Goal: Book appointment/travel/reservation

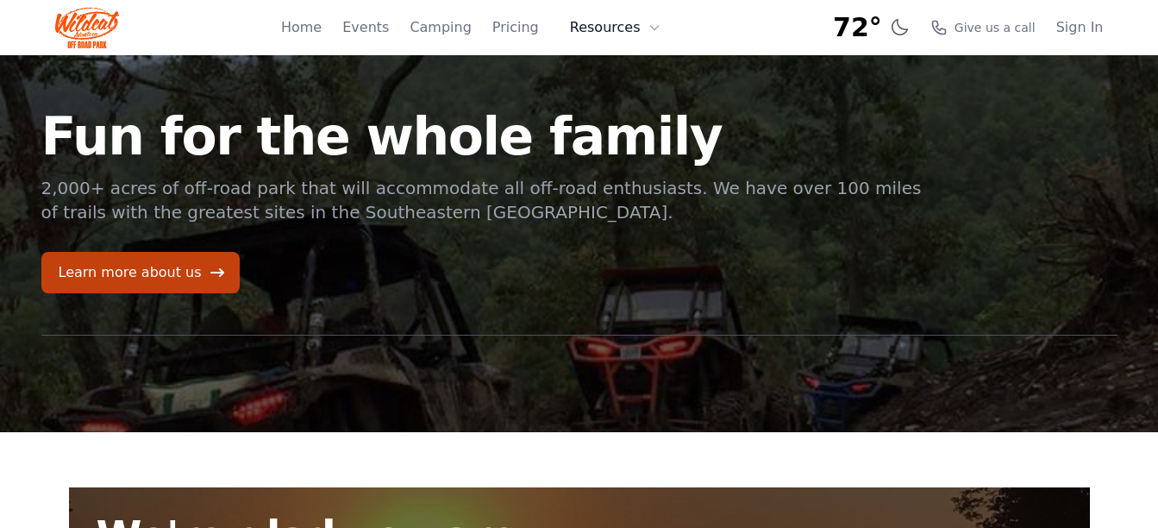
click at [653, 24] on icon at bounding box center [655, 28] width 14 height 14
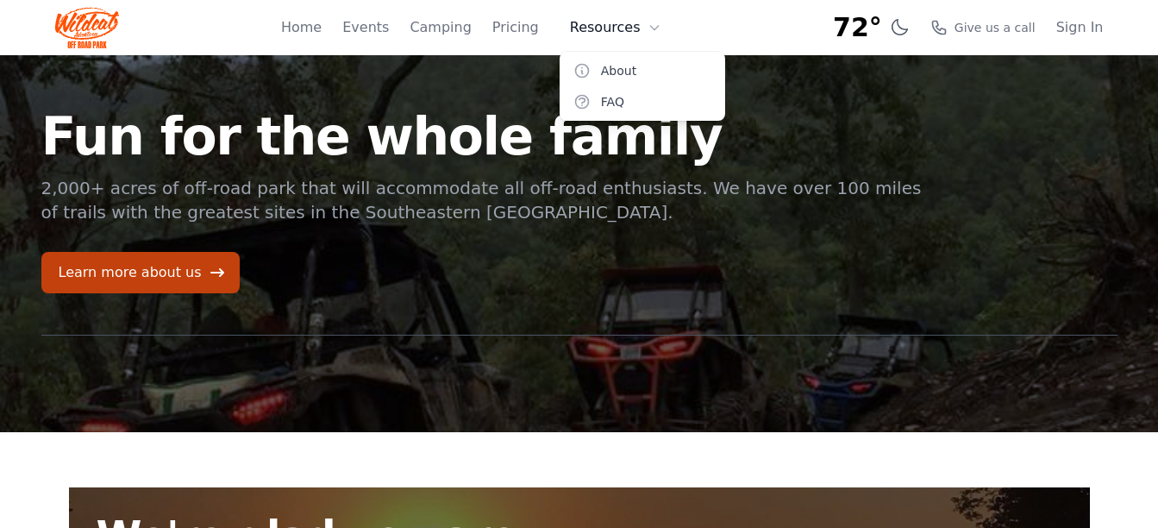
click at [604, 28] on button "Resources" at bounding box center [616, 27] width 112 height 35
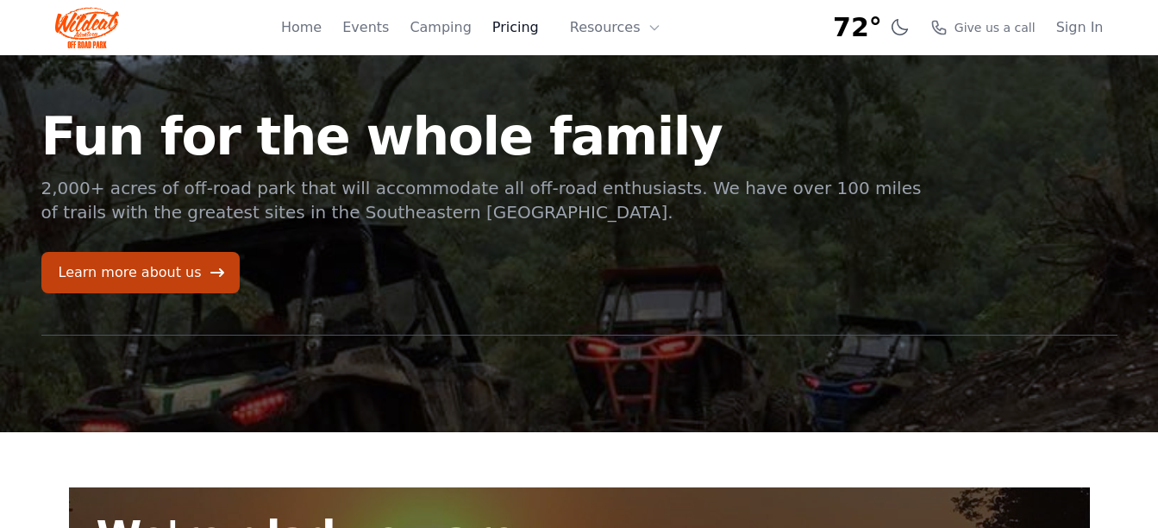
click at [531, 31] on link "Pricing" at bounding box center [516, 27] width 47 height 21
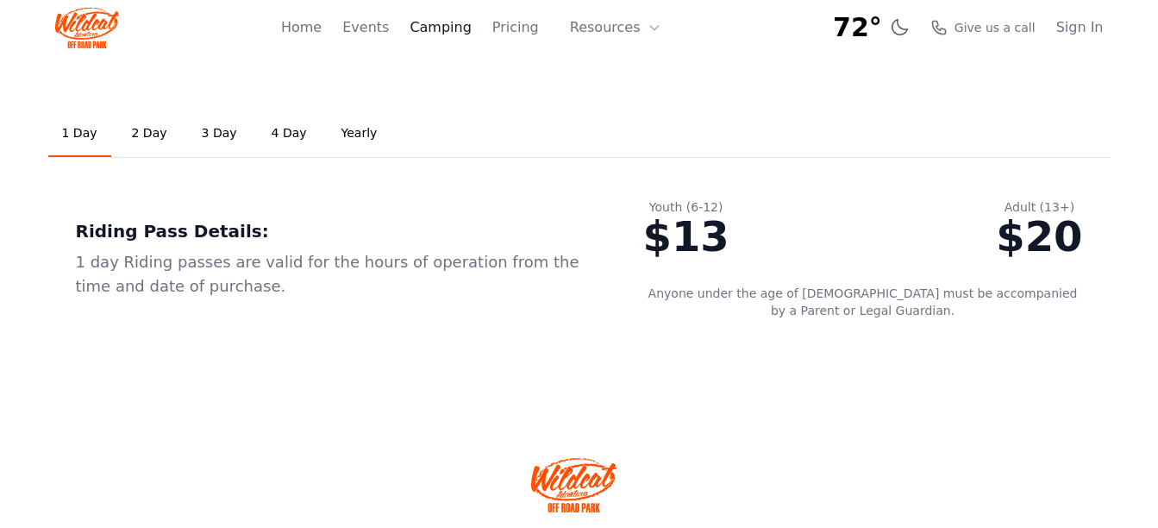
click at [463, 32] on link "Camping" at bounding box center [440, 27] width 61 height 21
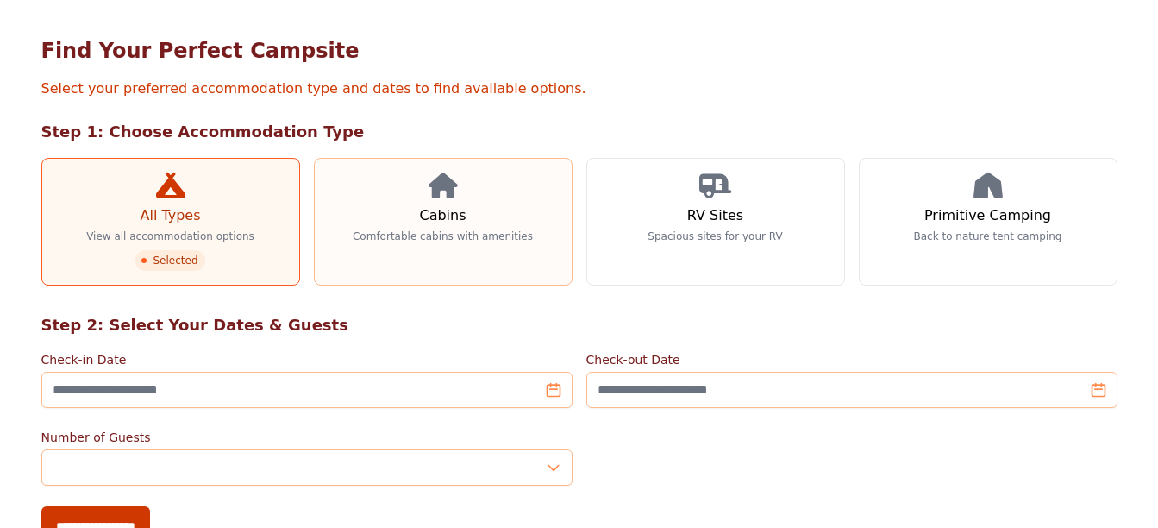
scroll to position [173, 0]
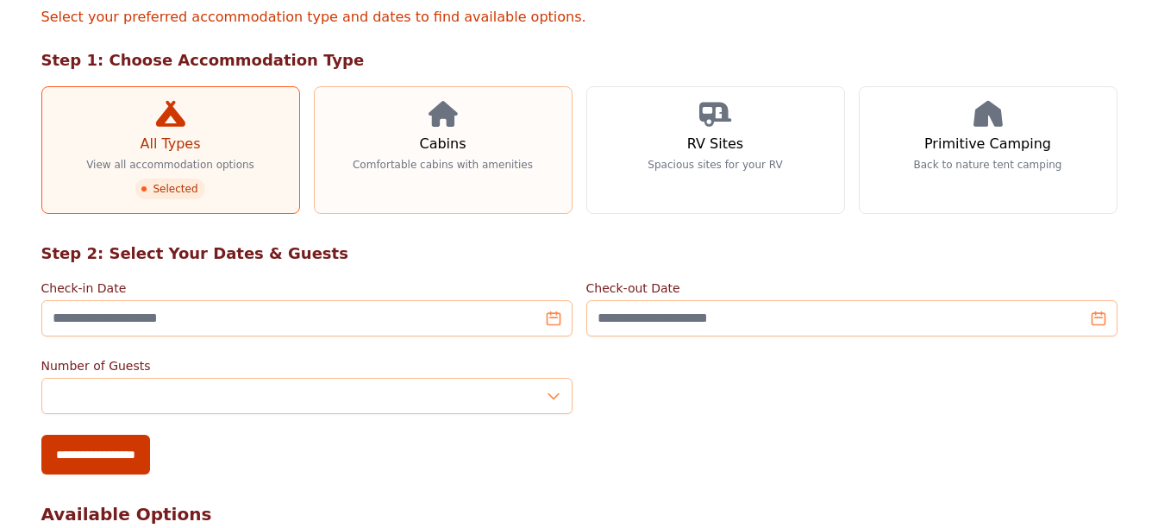
click at [445, 113] on icon at bounding box center [443, 114] width 29 height 26
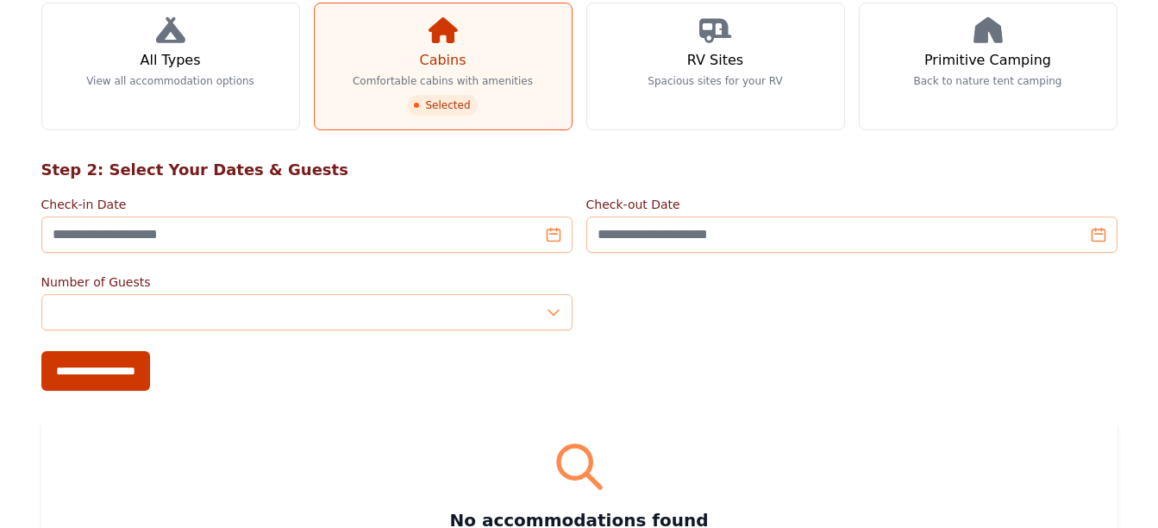
scroll to position [259, 0]
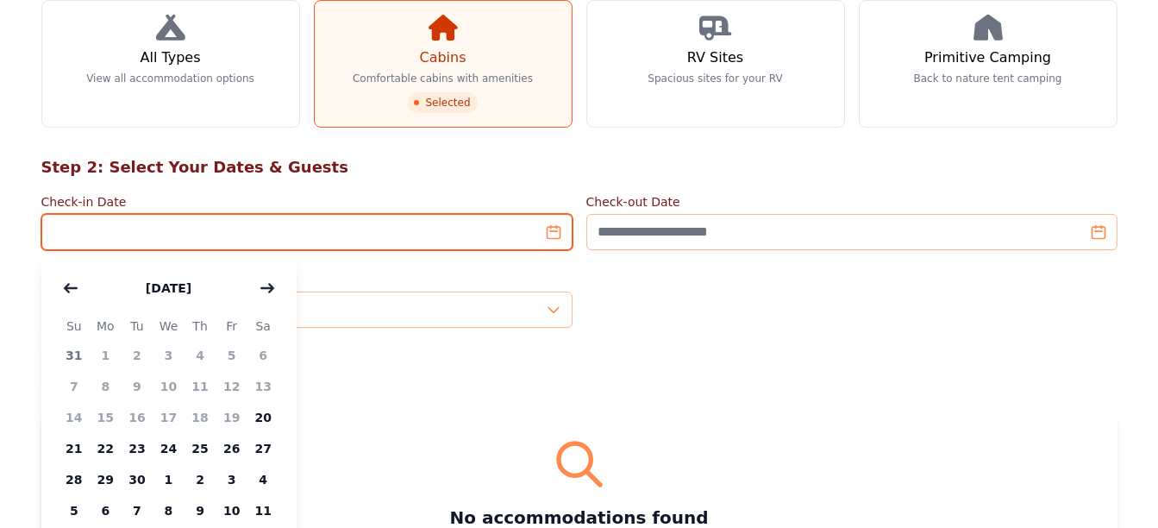
click at [555, 237] on input "Check-in Date" at bounding box center [306, 232] width 531 height 36
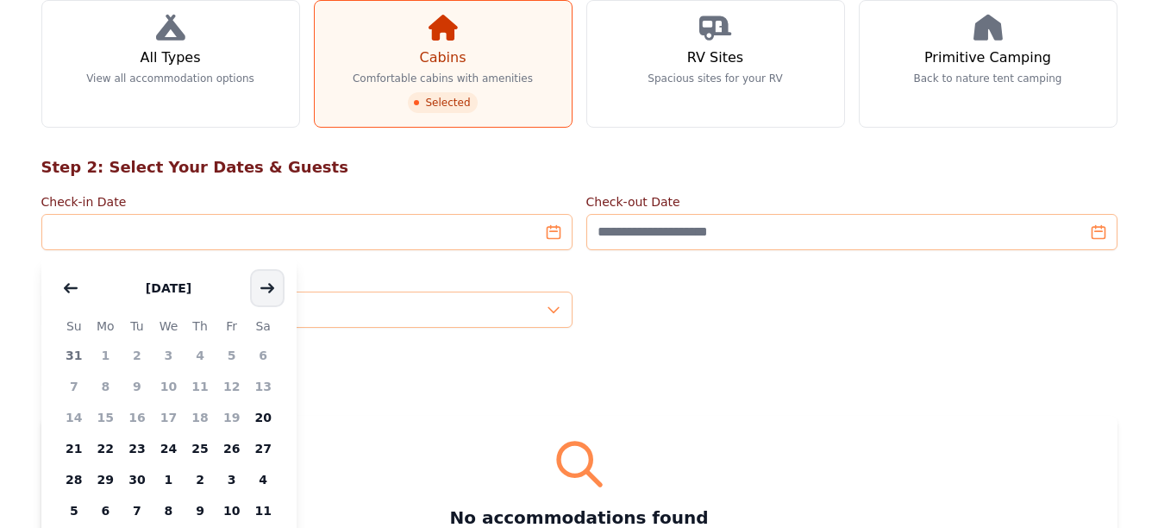
click at [273, 286] on icon "button" at bounding box center [267, 288] width 14 height 14
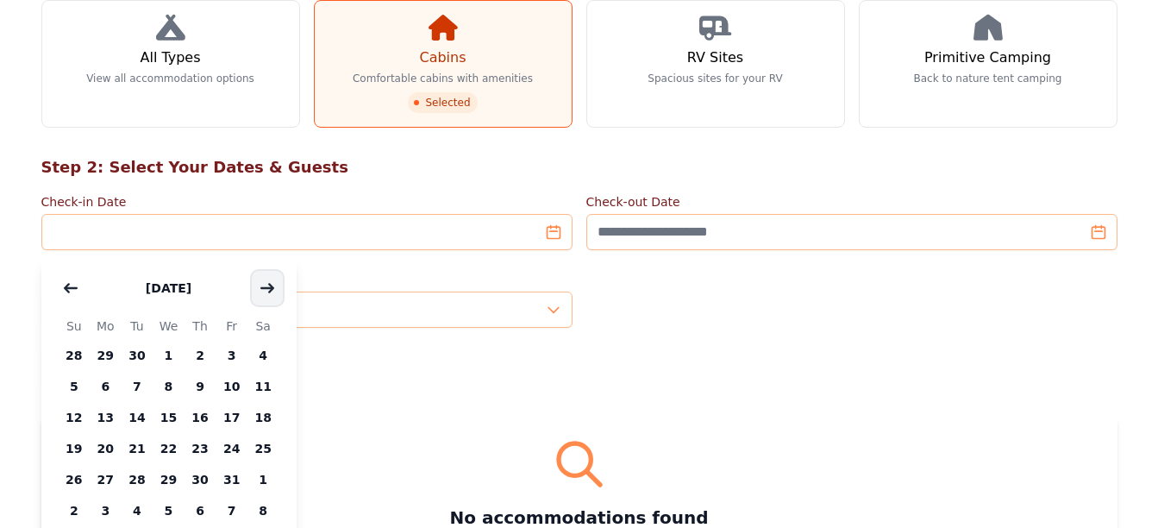
click at [273, 286] on icon "button" at bounding box center [267, 288] width 14 height 14
click at [233, 381] on span "7" at bounding box center [232, 386] width 32 height 31
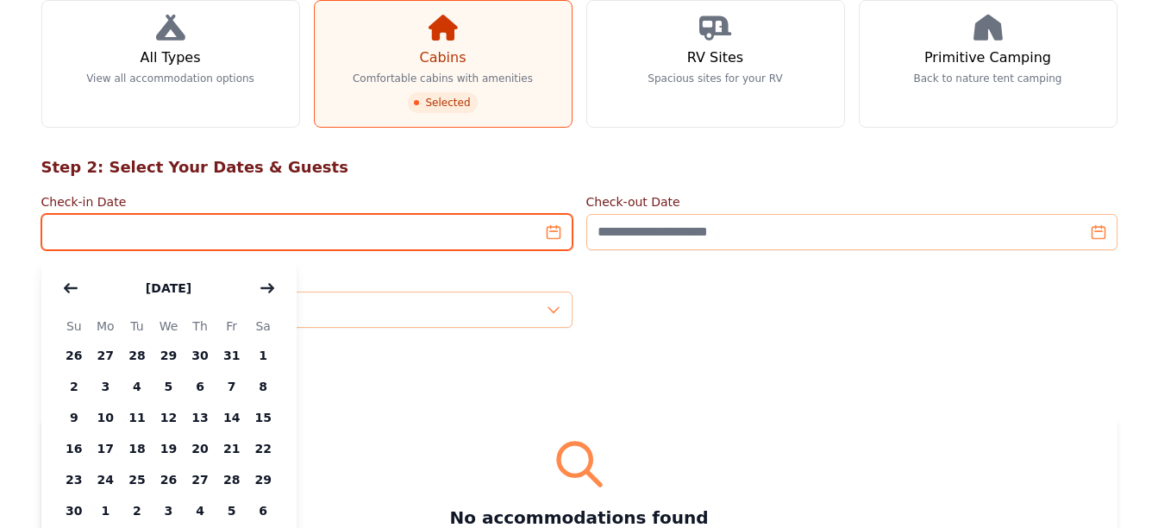
type input "**********"
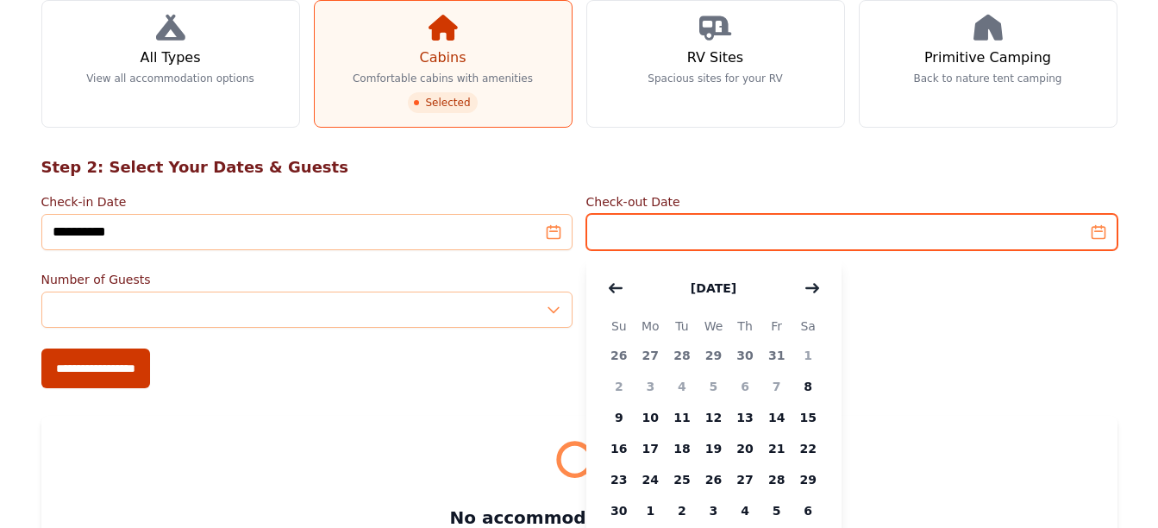
click at [1100, 241] on input "Check-out Date" at bounding box center [852, 232] width 531 height 36
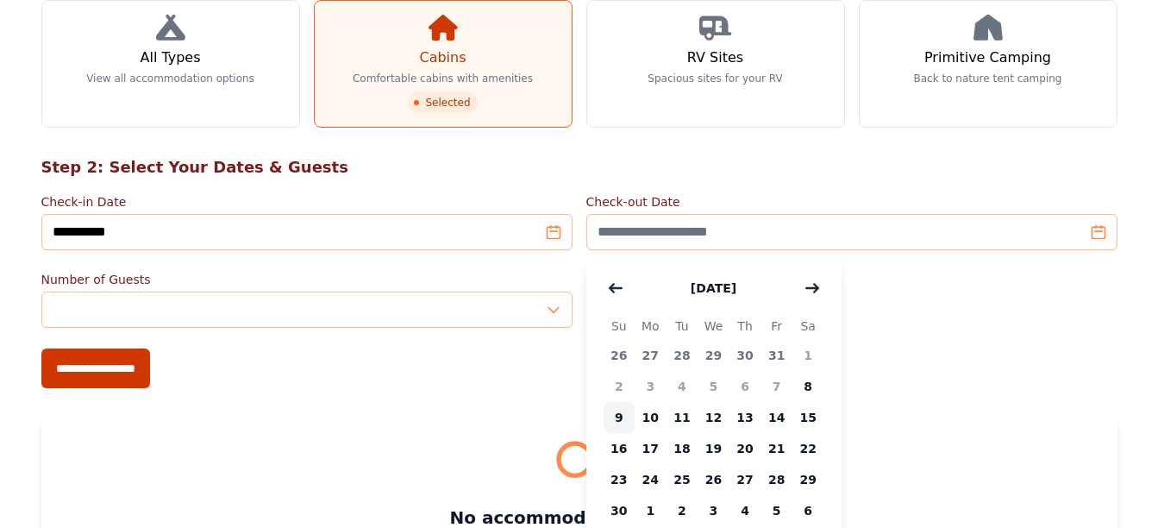
click at [619, 417] on span "9" at bounding box center [620, 417] width 32 height 31
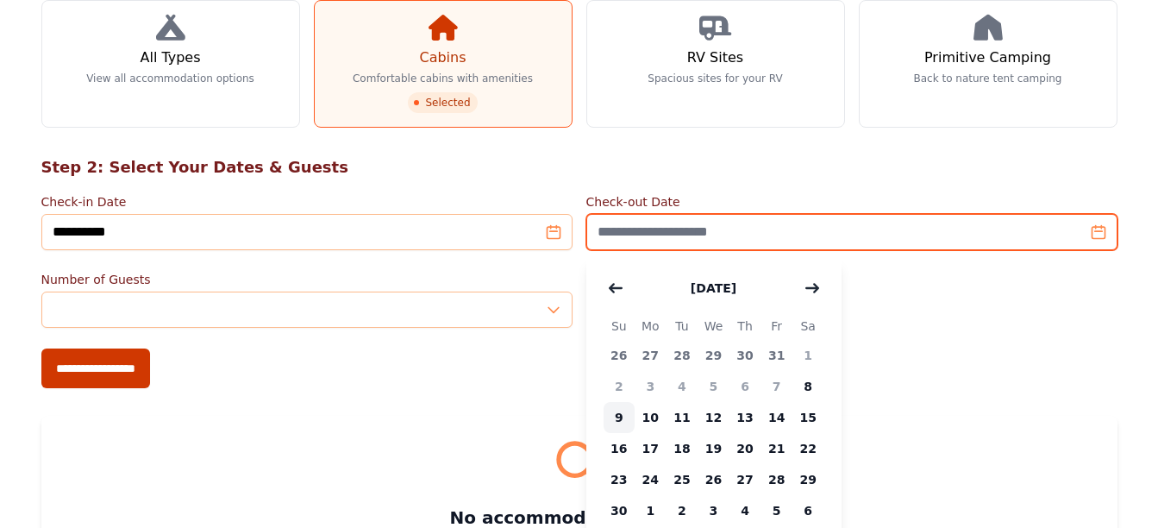
type input "**********"
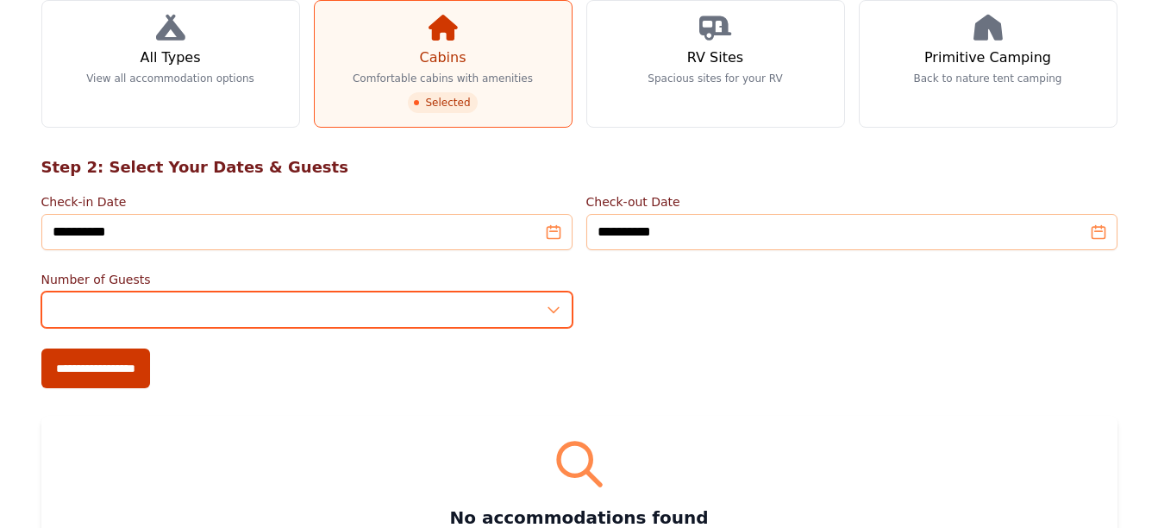
click at [554, 307] on input "*" at bounding box center [306, 310] width 531 height 36
click at [552, 304] on input "*" at bounding box center [306, 310] width 531 height 36
type input "*"
click at [552, 304] on input "*" at bounding box center [306, 310] width 531 height 36
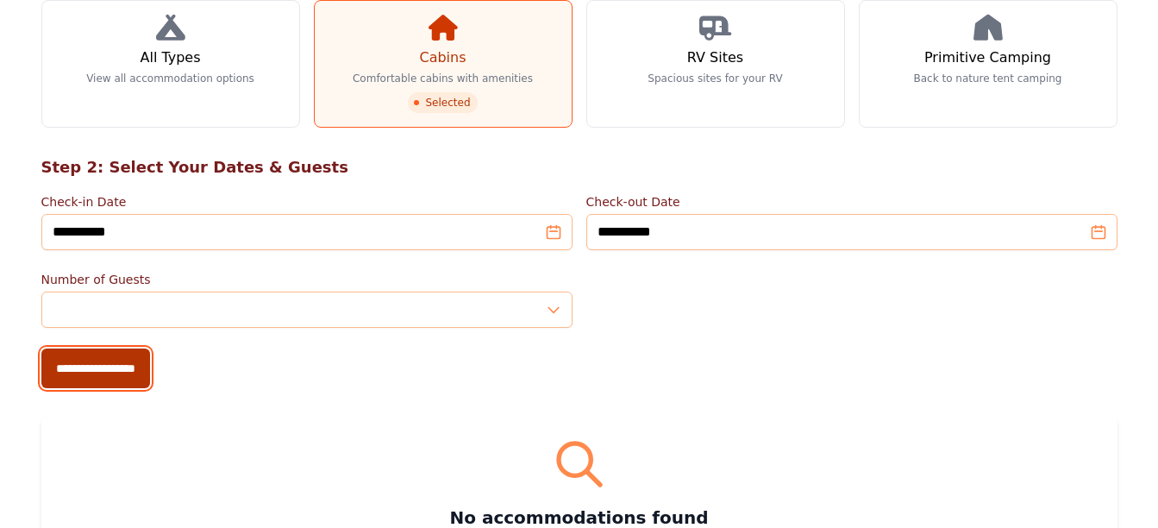
click at [94, 361] on input "**********" at bounding box center [95, 368] width 109 height 40
type input "**********"
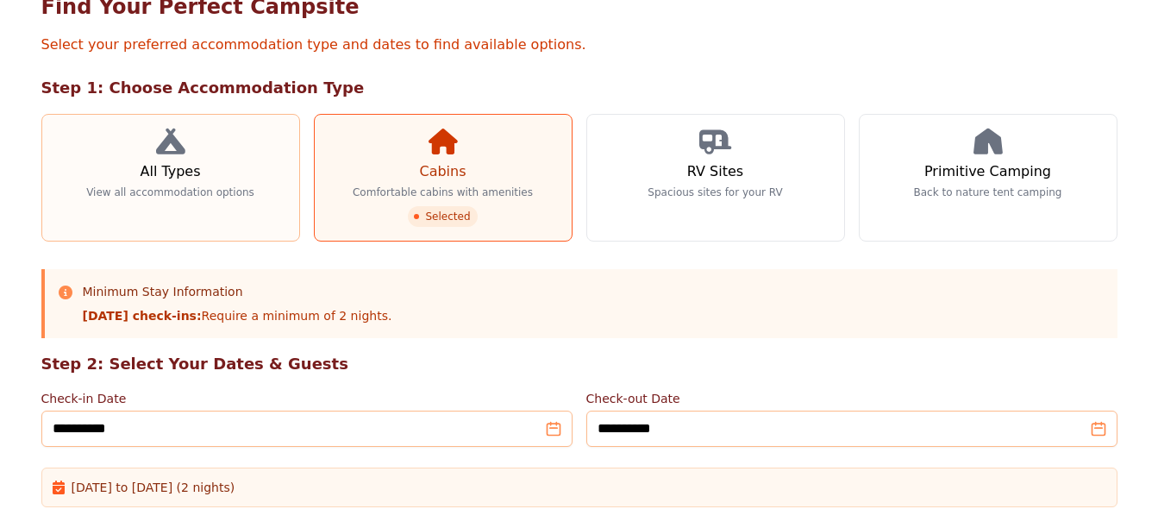
scroll to position [173, 0]
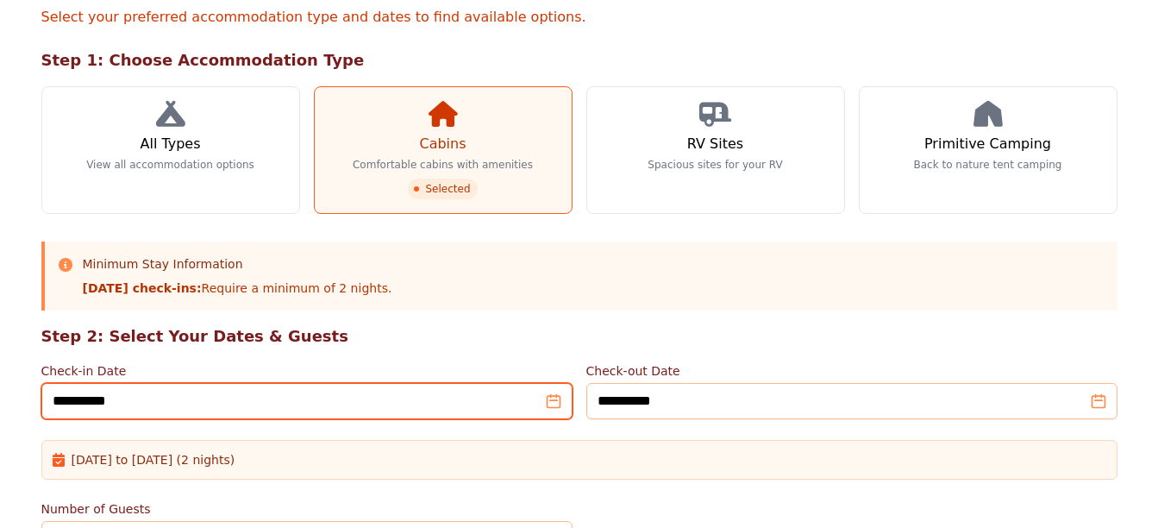
click at [549, 403] on input "**********" at bounding box center [306, 401] width 531 height 36
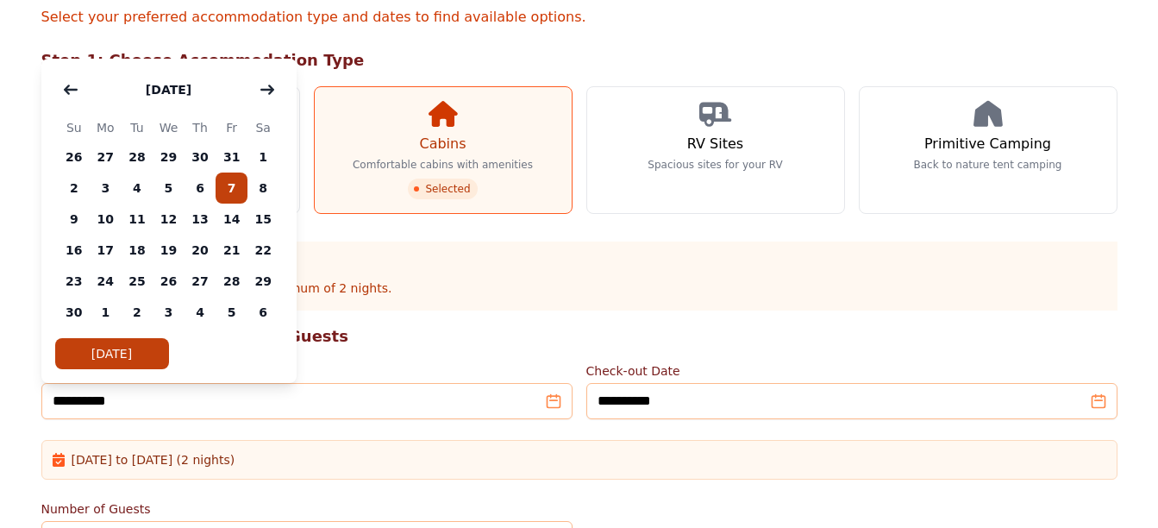
click at [76, 223] on span "9" at bounding box center [75, 219] width 32 height 31
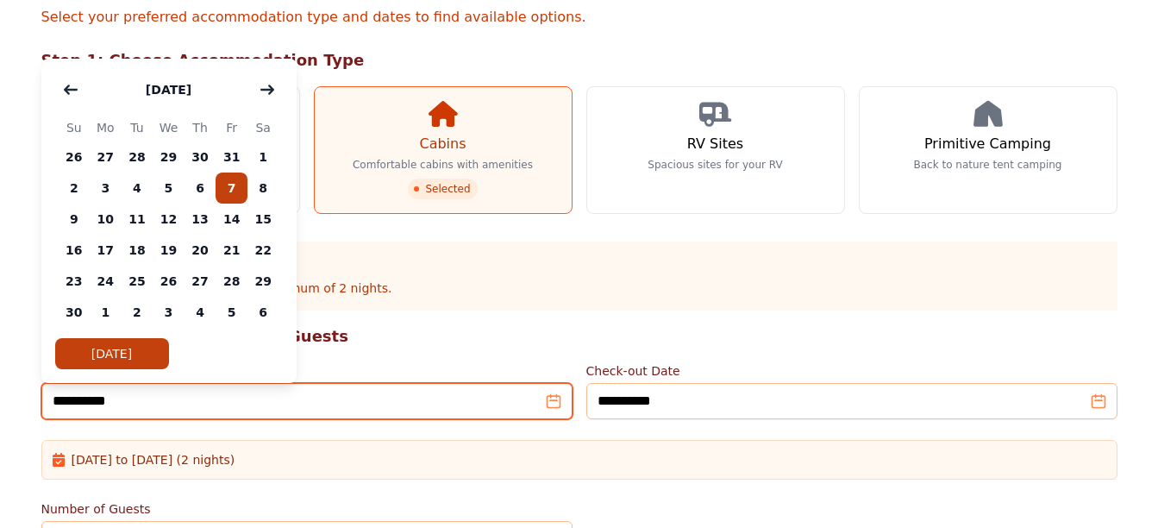
type input "**********"
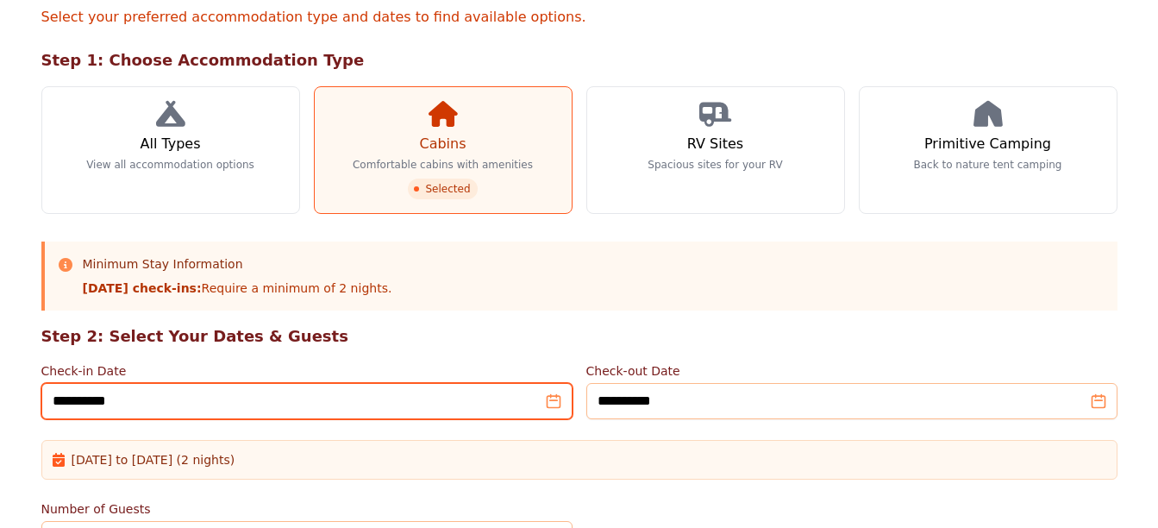
click at [547, 402] on input "**********" at bounding box center [306, 401] width 531 height 36
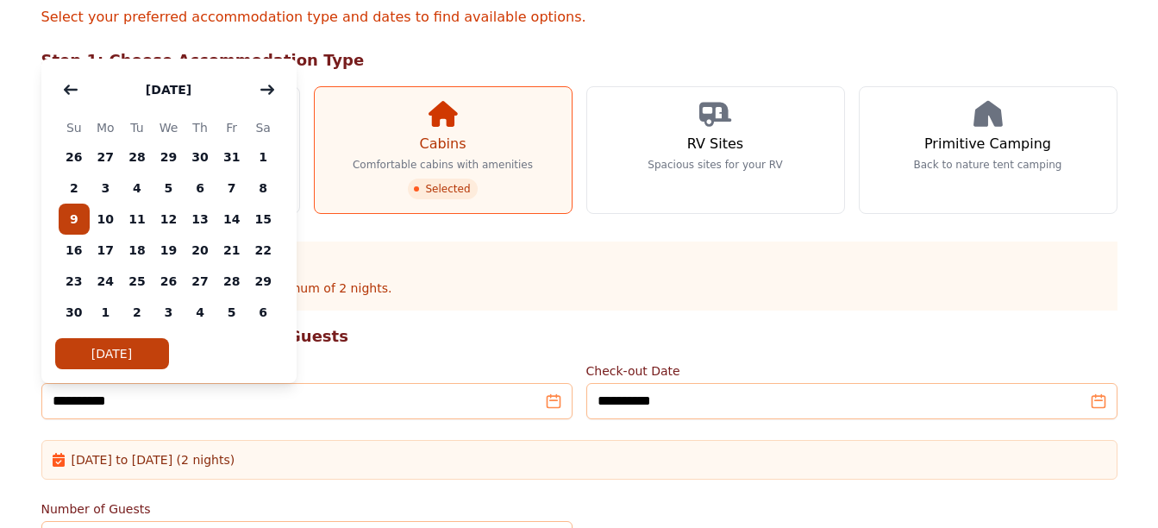
click at [229, 183] on span "7" at bounding box center [232, 188] width 32 height 31
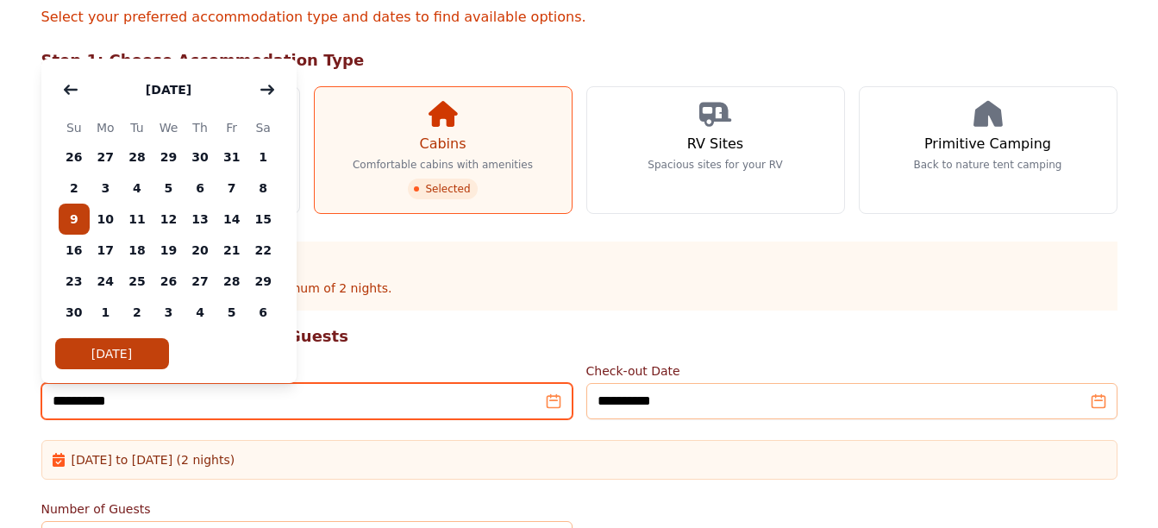
type input "**********"
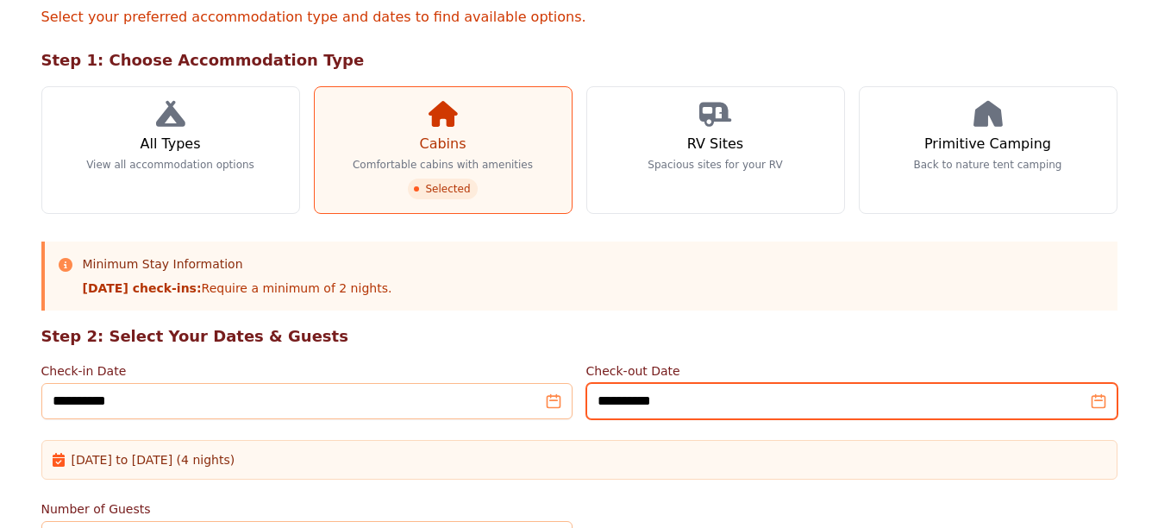
click at [1095, 399] on input "**********" at bounding box center [852, 401] width 531 height 36
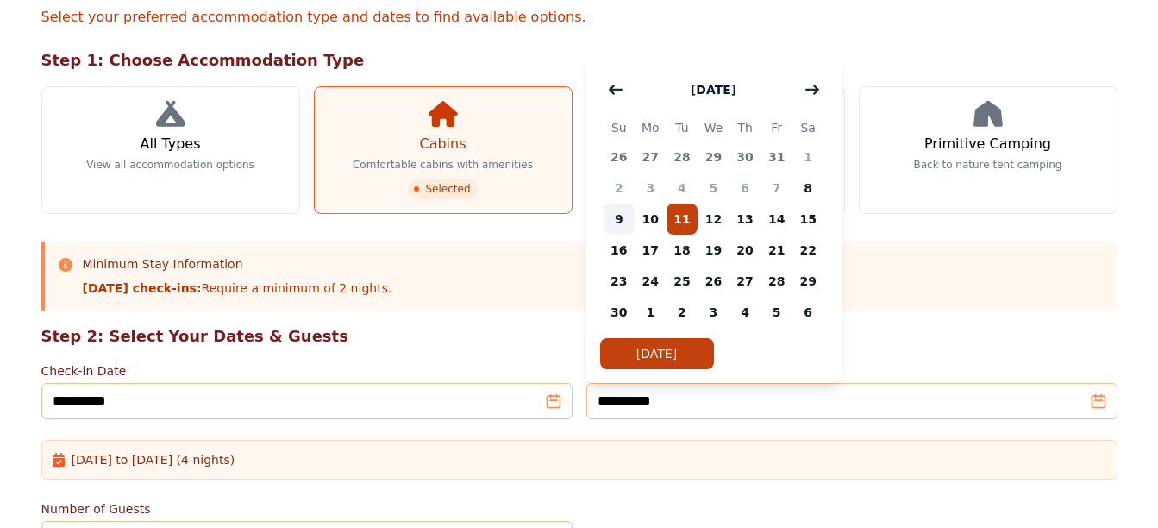
click at [621, 219] on span "9" at bounding box center [620, 219] width 32 height 31
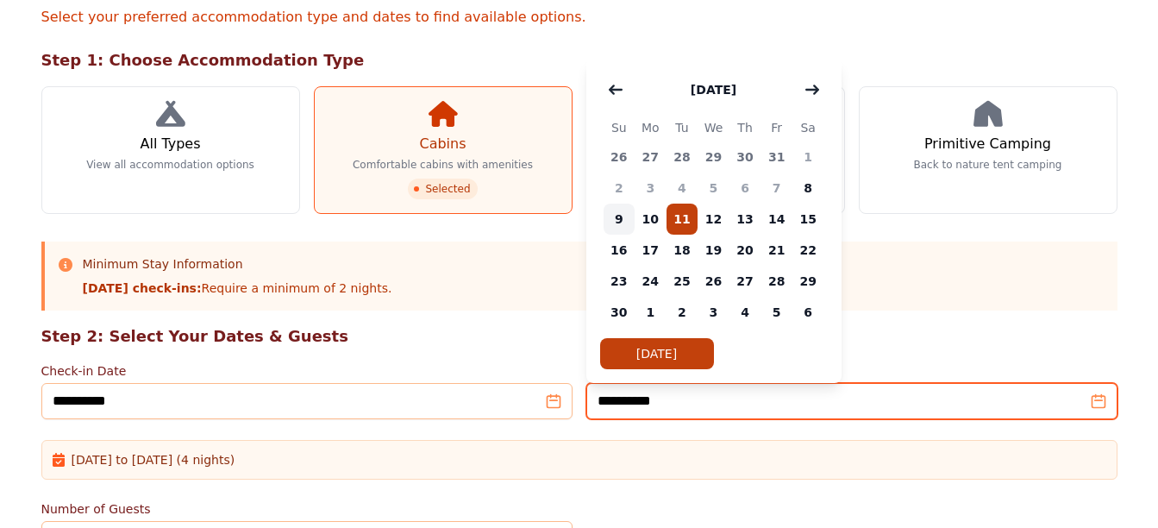
type input "**********"
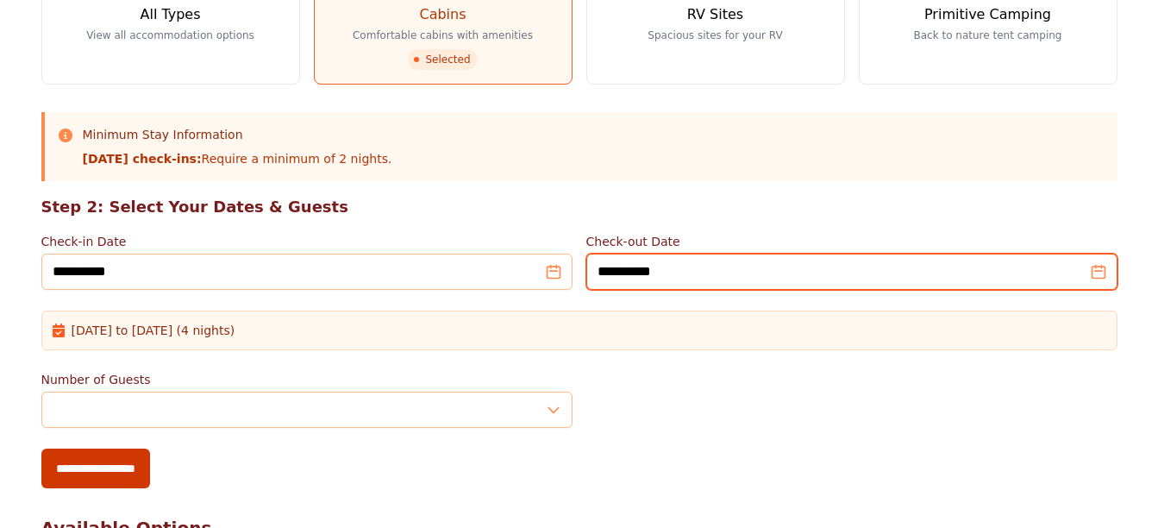
scroll to position [345, 0]
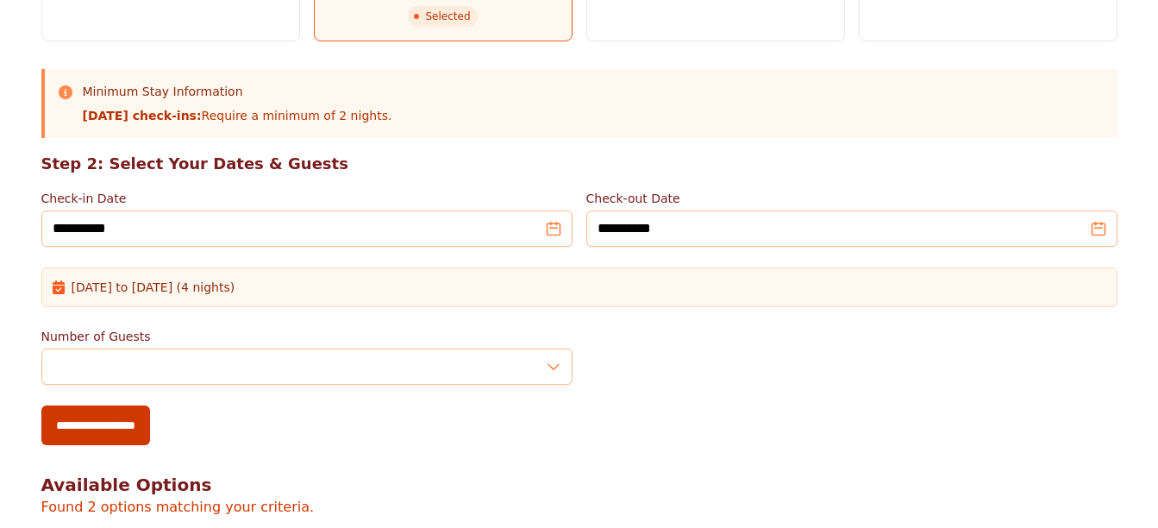
click at [620, 356] on div "Number of Guests *" at bounding box center [579, 356] width 1076 height 57
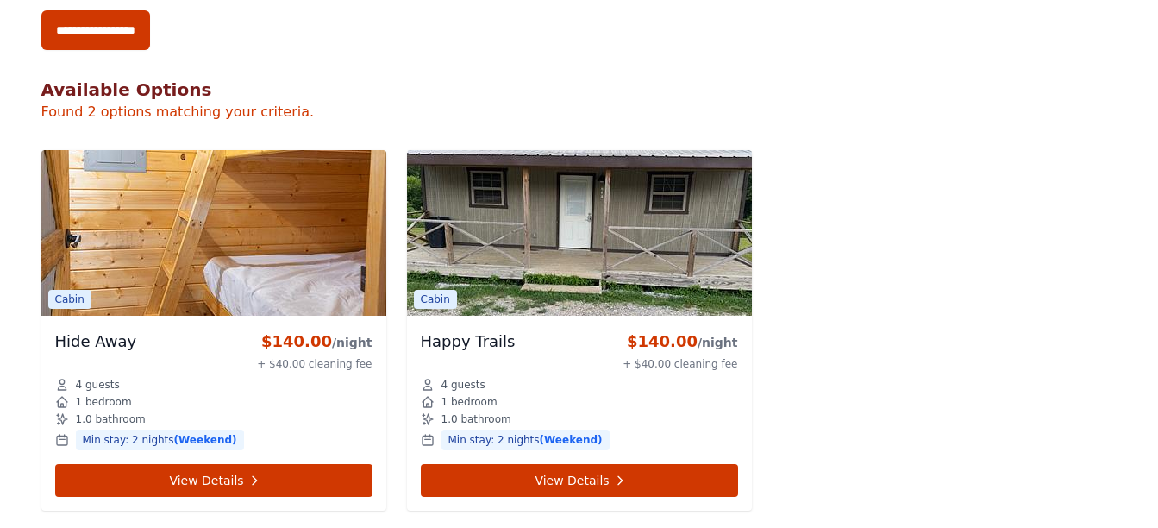
scroll to position [776, 0]
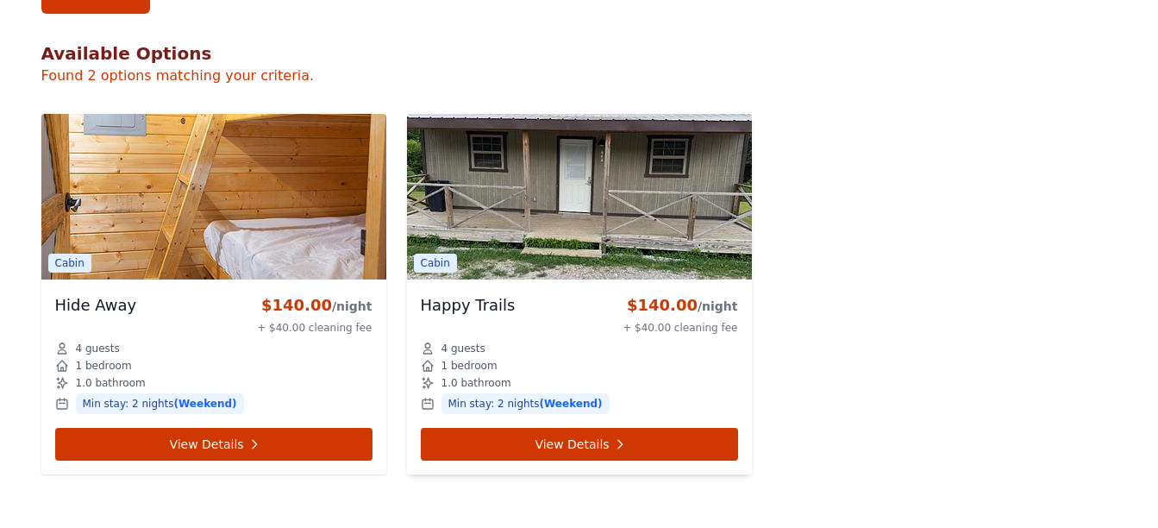
click at [513, 242] on img at bounding box center [579, 197] width 345 height 166
click at [621, 185] on img at bounding box center [579, 197] width 345 height 166
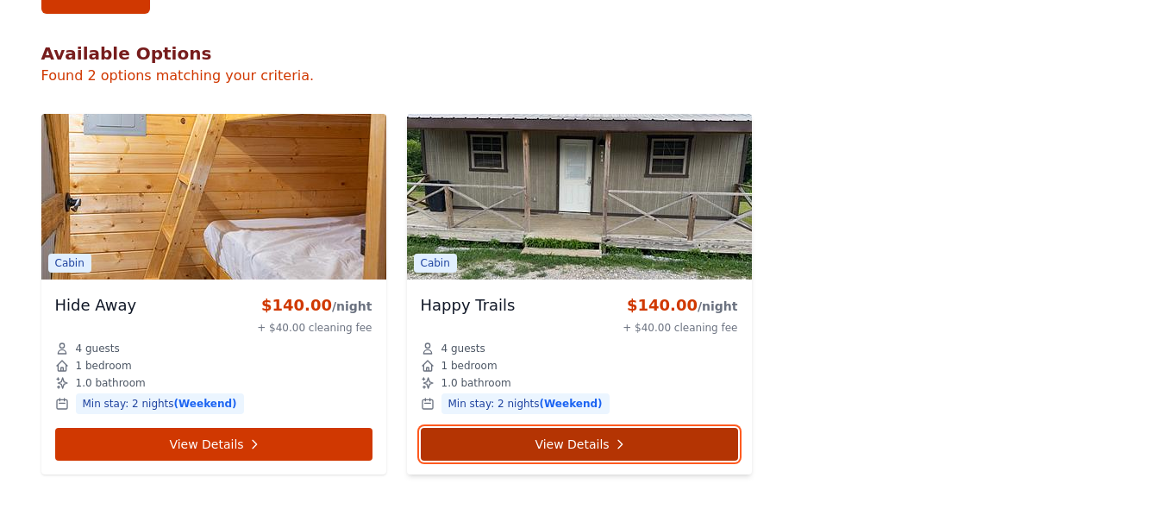
click at [555, 441] on link "View Details" at bounding box center [579, 444] width 317 height 33
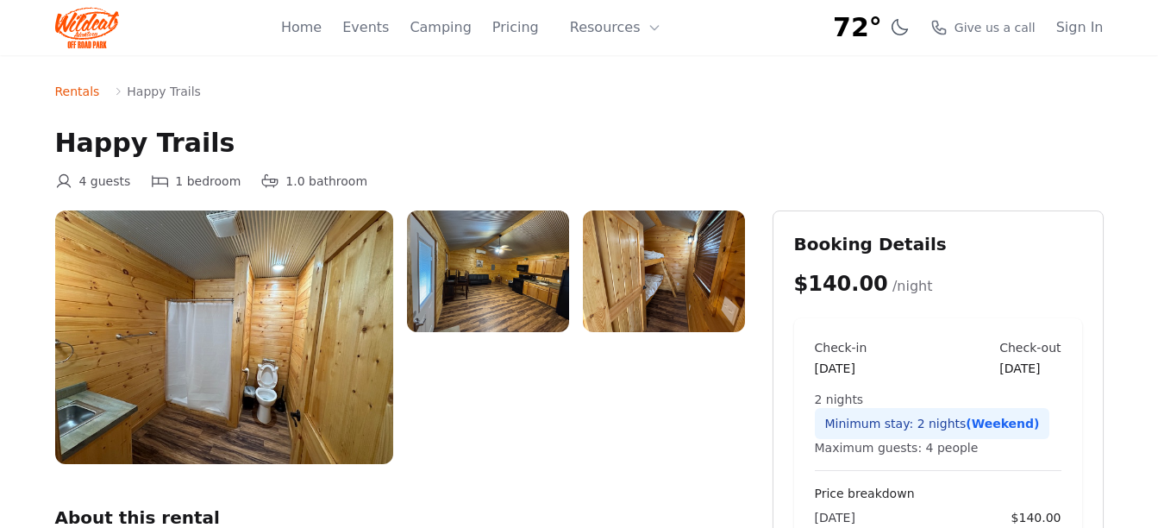
click at [467, 279] on img at bounding box center [488, 271] width 162 height 122
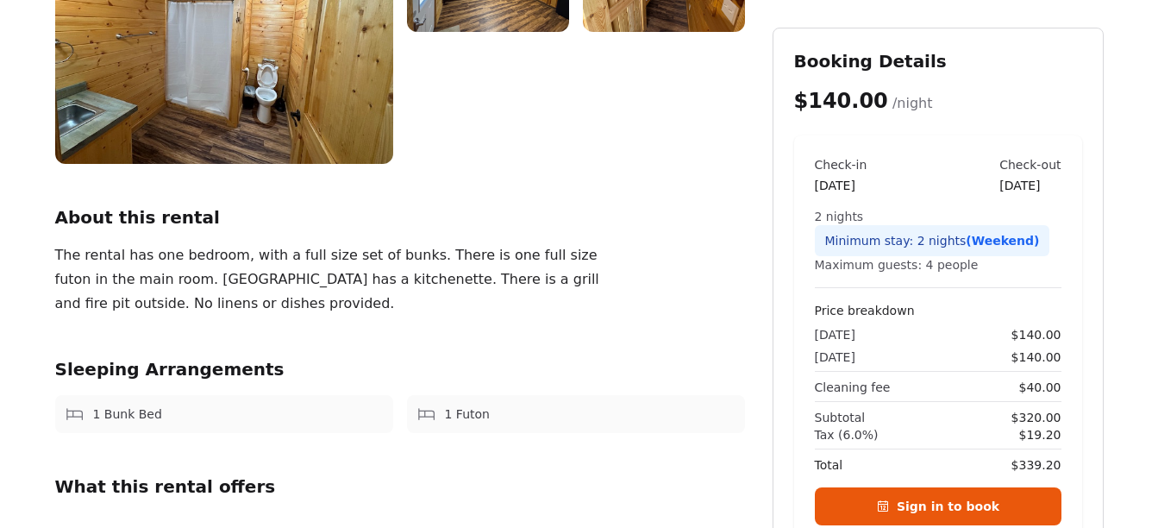
scroll to position [214, 0]
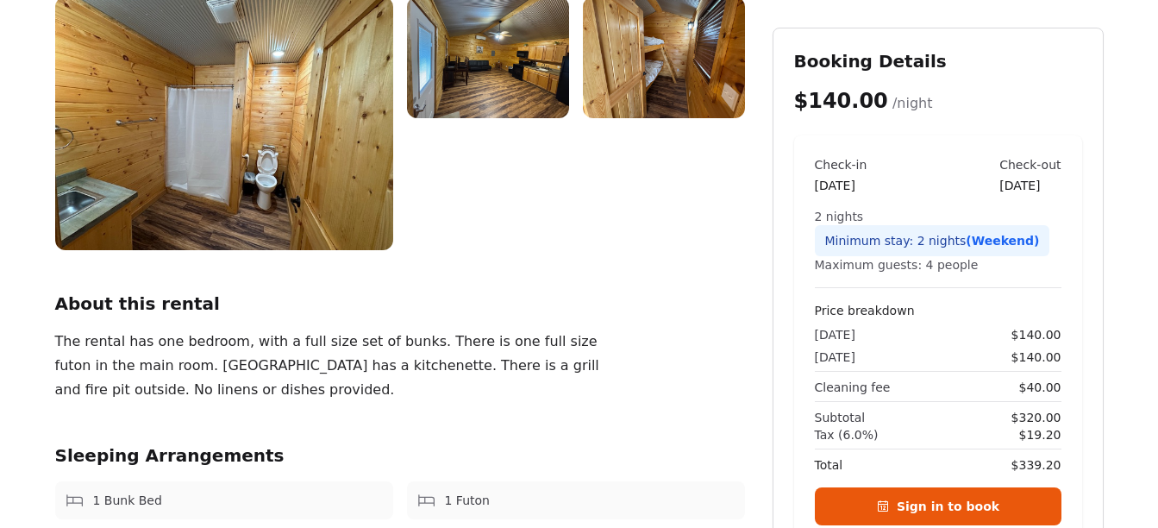
click at [672, 62] on img at bounding box center [664, 58] width 162 height 122
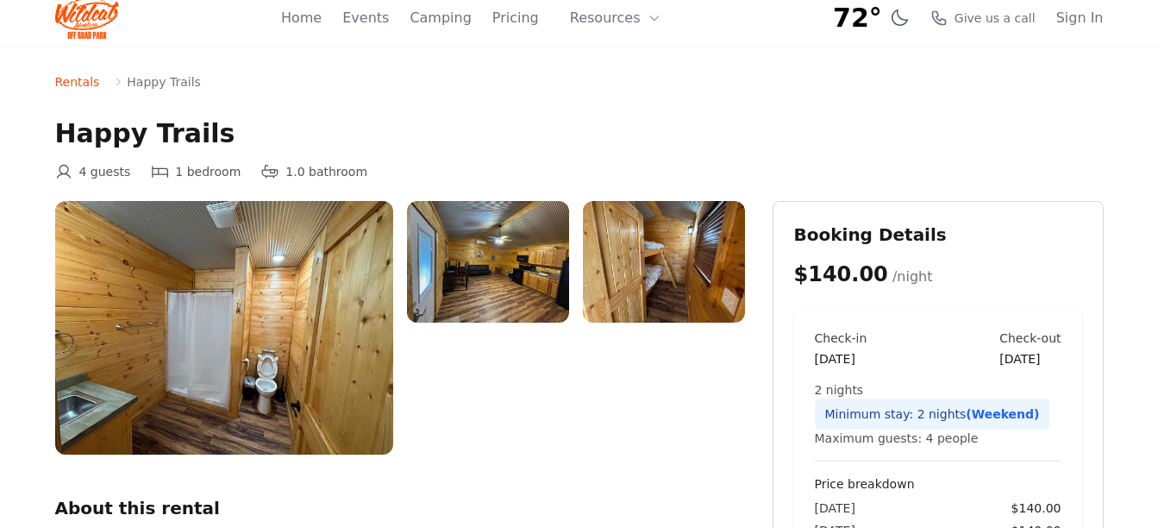
scroll to position [0, 0]
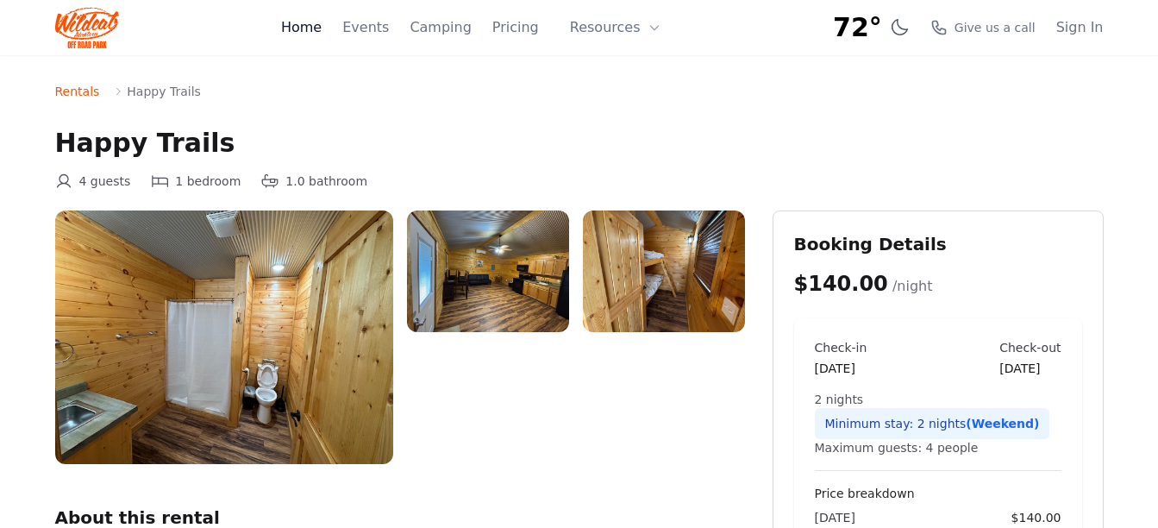
click at [322, 33] on link "Home" at bounding box center [301, 27] width 41 height 21
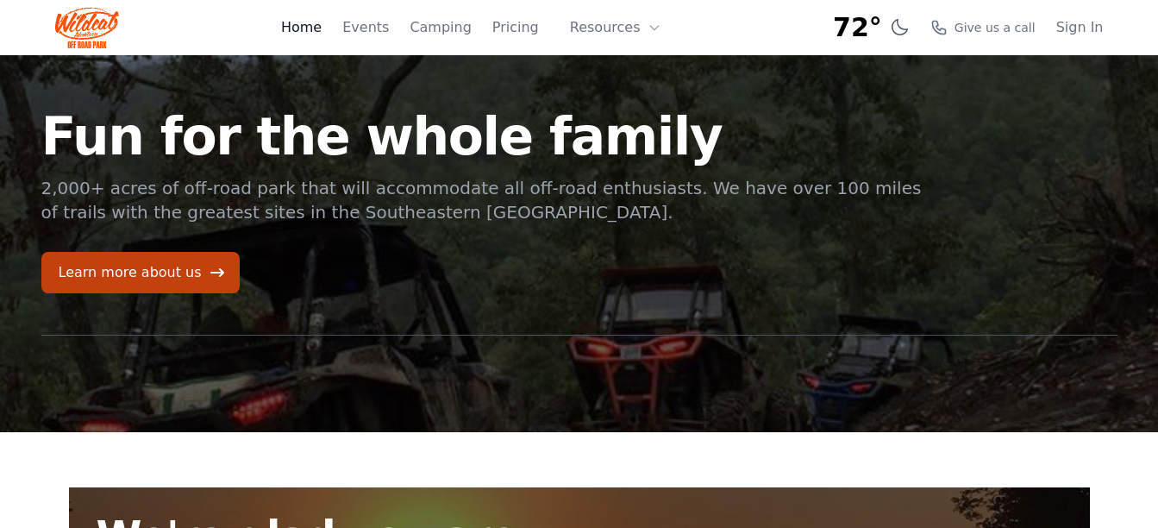
click at [322, 28] on link "Home" at bounding box center [301, 27] width 41 height 21
click at [465, 30] on link "Camping" at bounding box center [440, 27] width 61 height 21
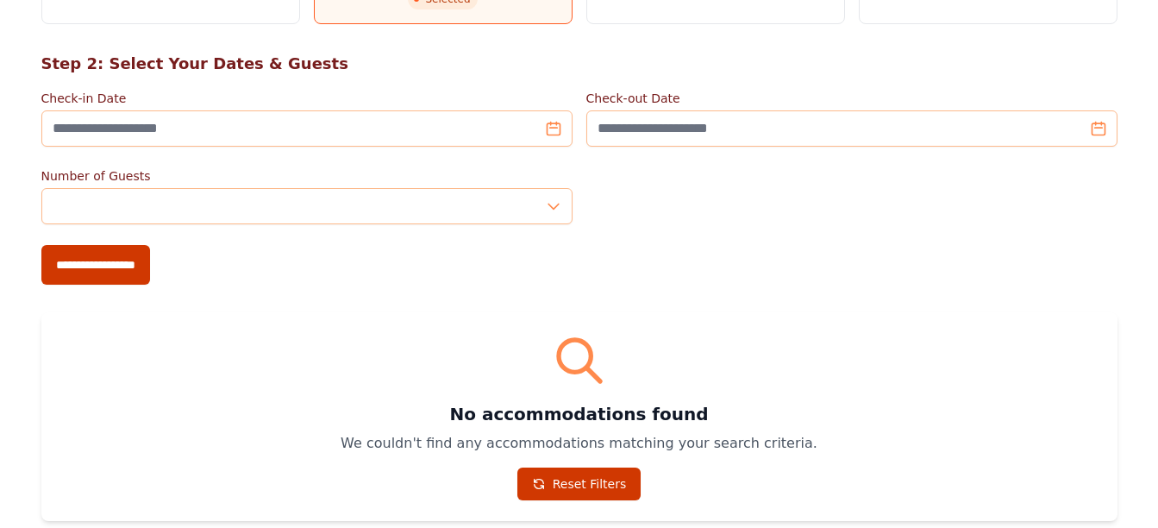
scroll to position [280, 0]
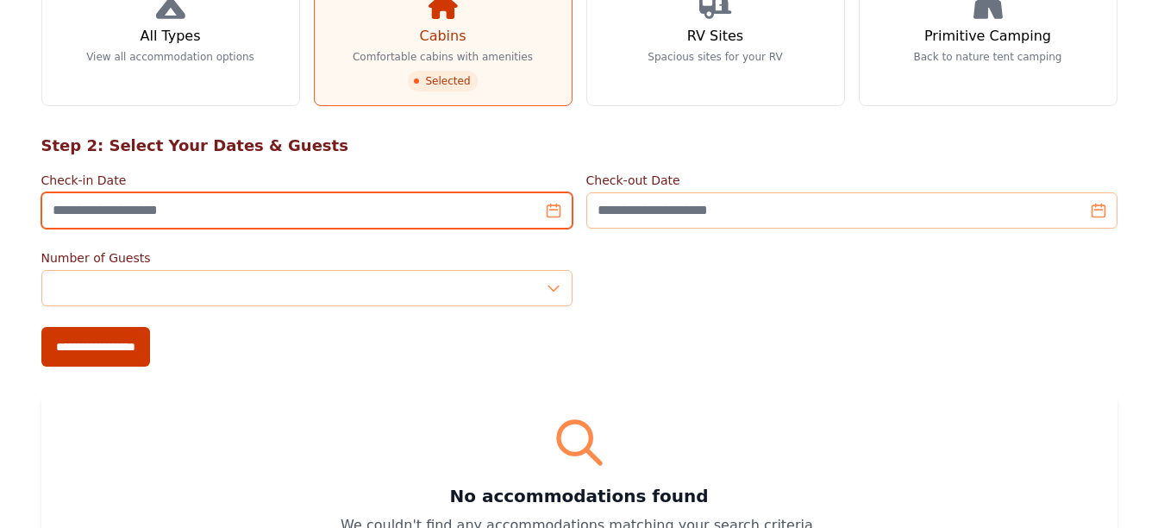
click at [546, 211] on input "Check-in Date" at bounding box center [306, 210] width 531 height 36
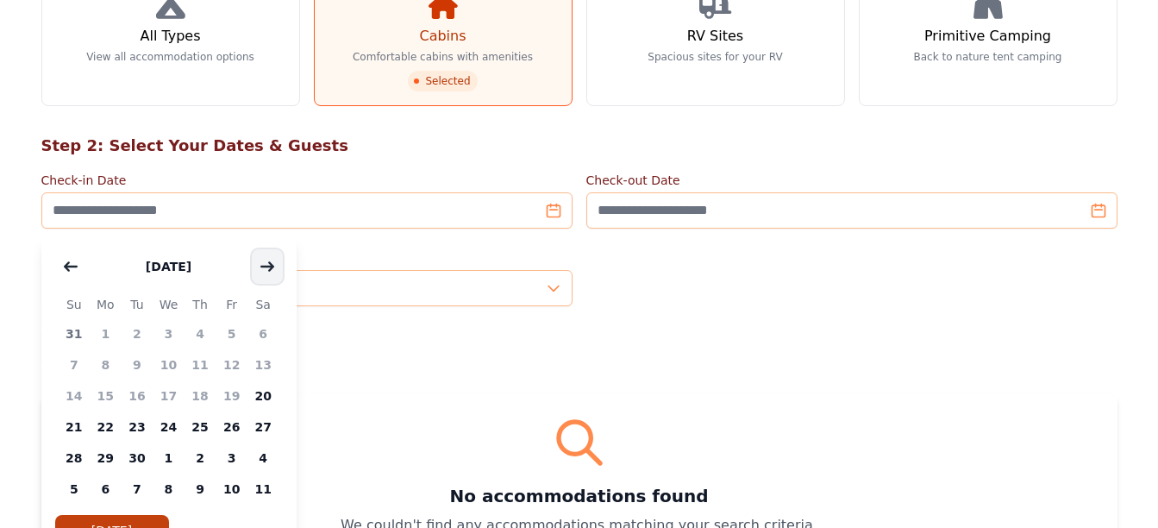
click at [273, 267] on icon "button" at bounding box center [267, 267] width 14 height 14
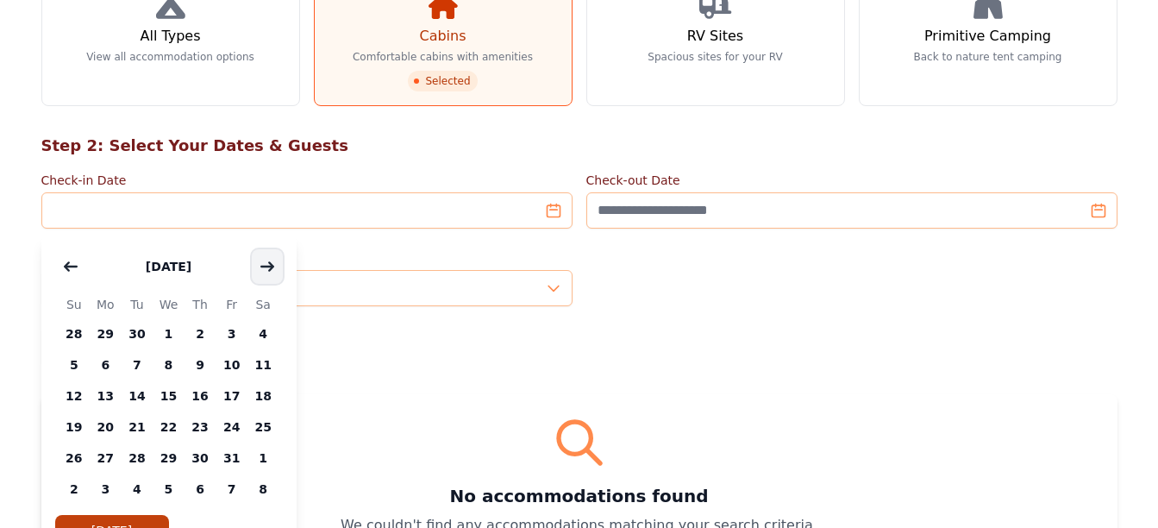
click at [273, 267] on icon "button" at bounding box center [267, 266] width 12 height 8
click at [234, 359] on span "7" at bounding box center [232, 364] width 32 height 31
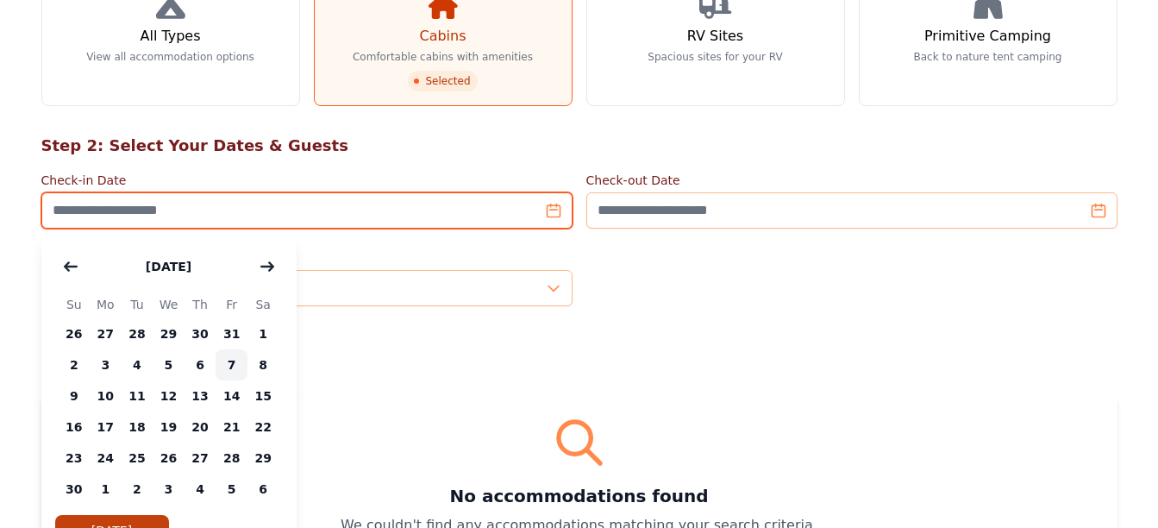
type input "**********"
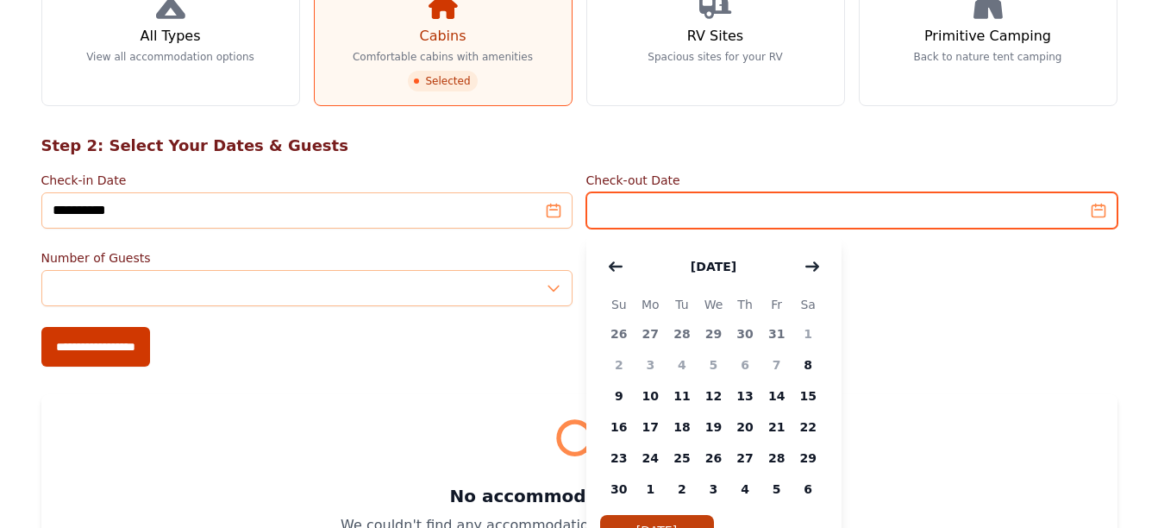
click at [1095, 216] on input "Check-out Date" at bounding box center [852, 210] width 531 height 36
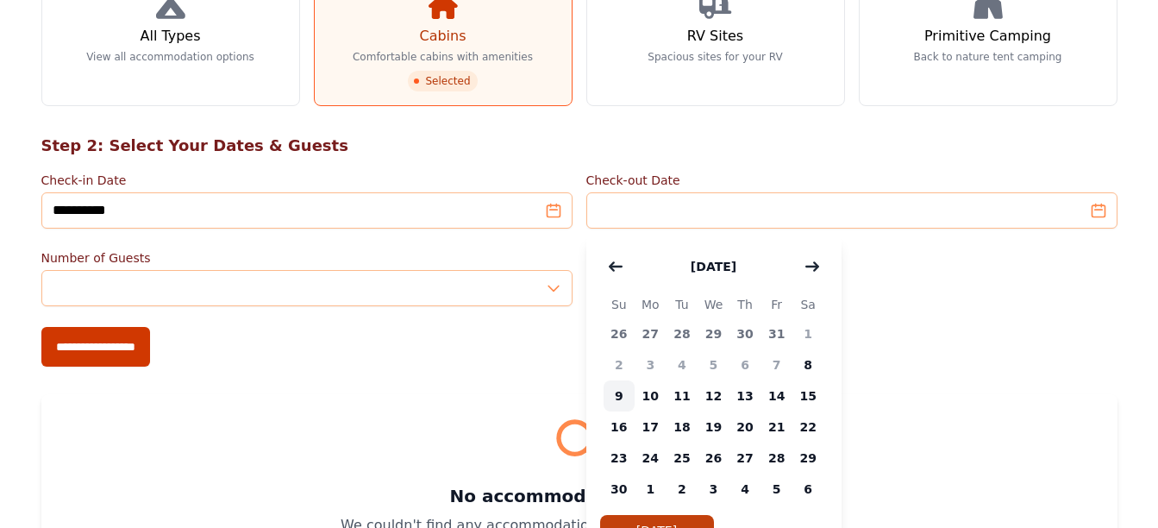
click at [618, 398] on span "9" at bounding box center [620, 395] width 32 height 31
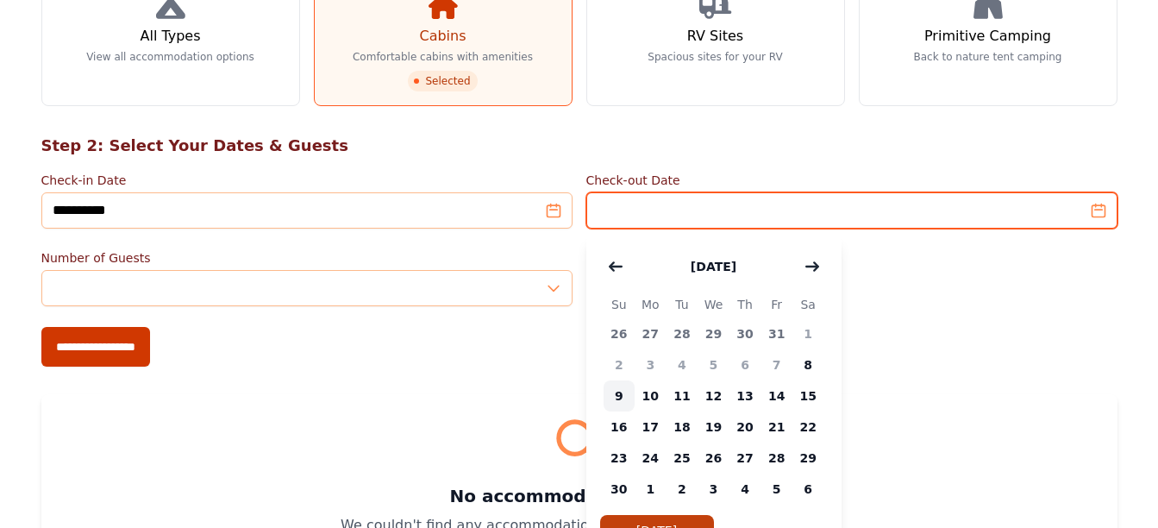
type input "**********"
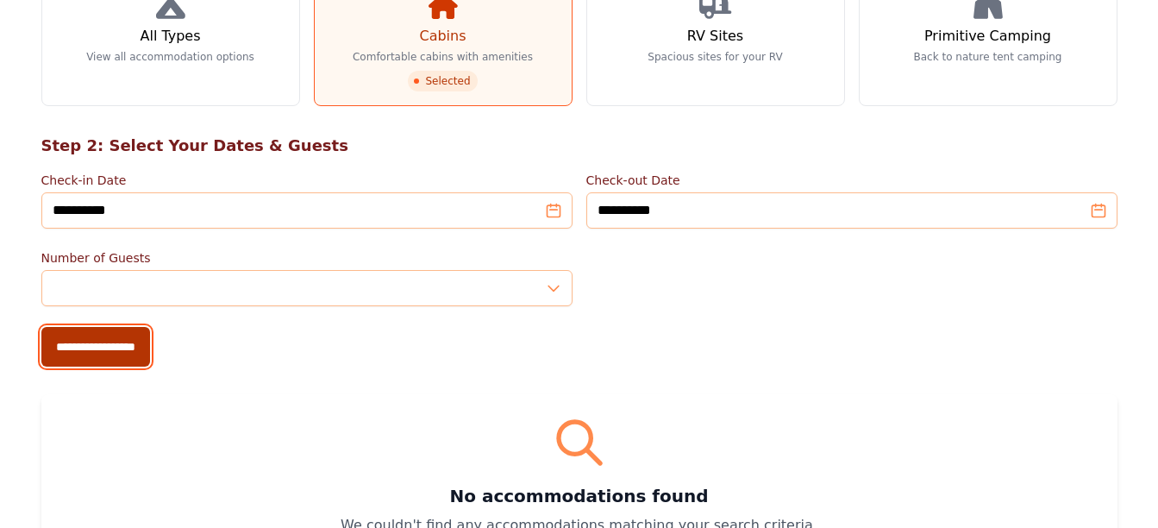
click at [138, 354] on input "**********" at bounding box center [95, 347] width 109 height 40
type input "**********"
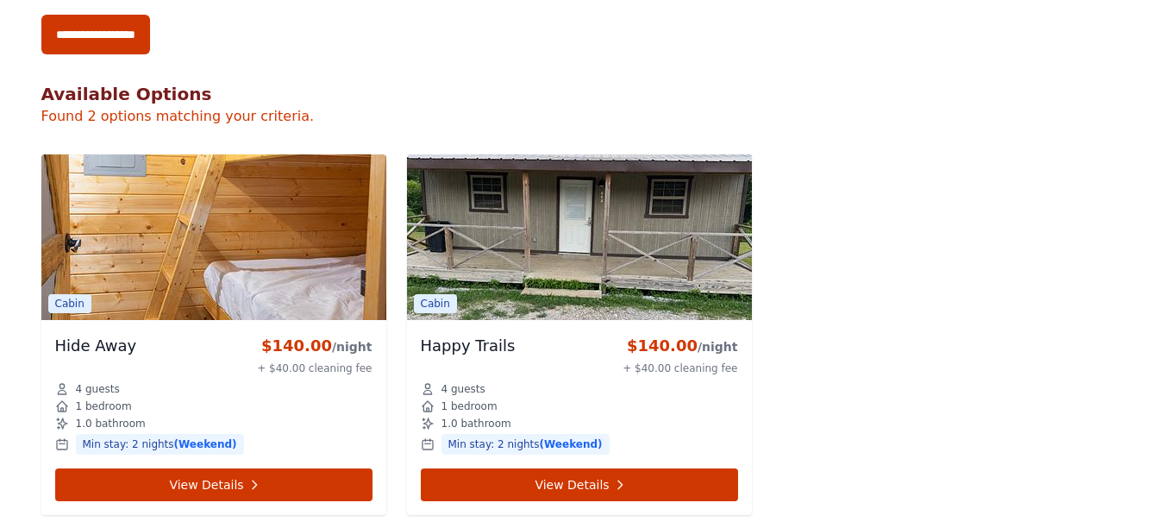
scroll to position [776, 0]
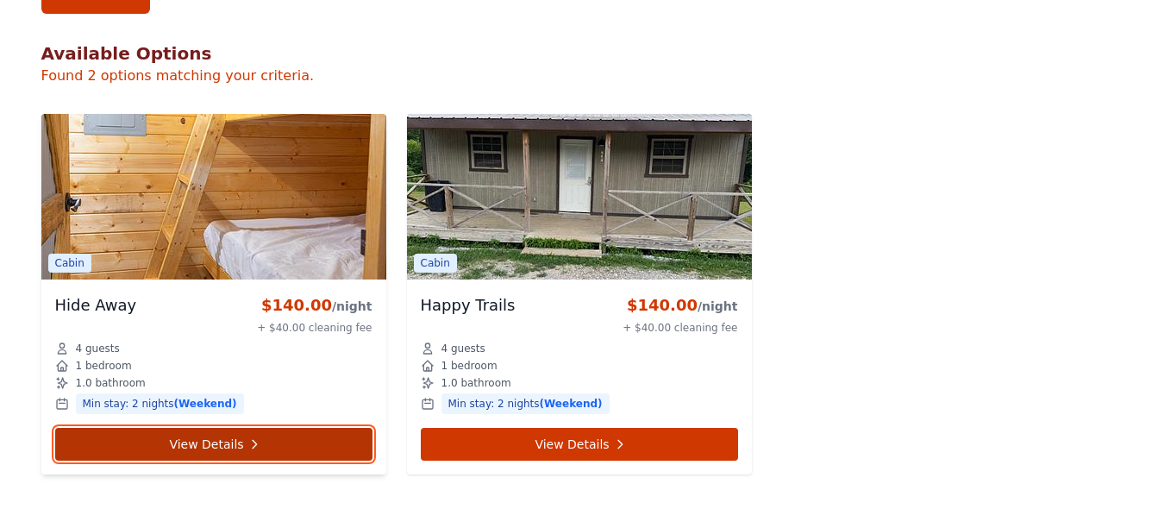
click at [159, 440] on link "View Details" at bounding box center [213, 444] width 317 height 33
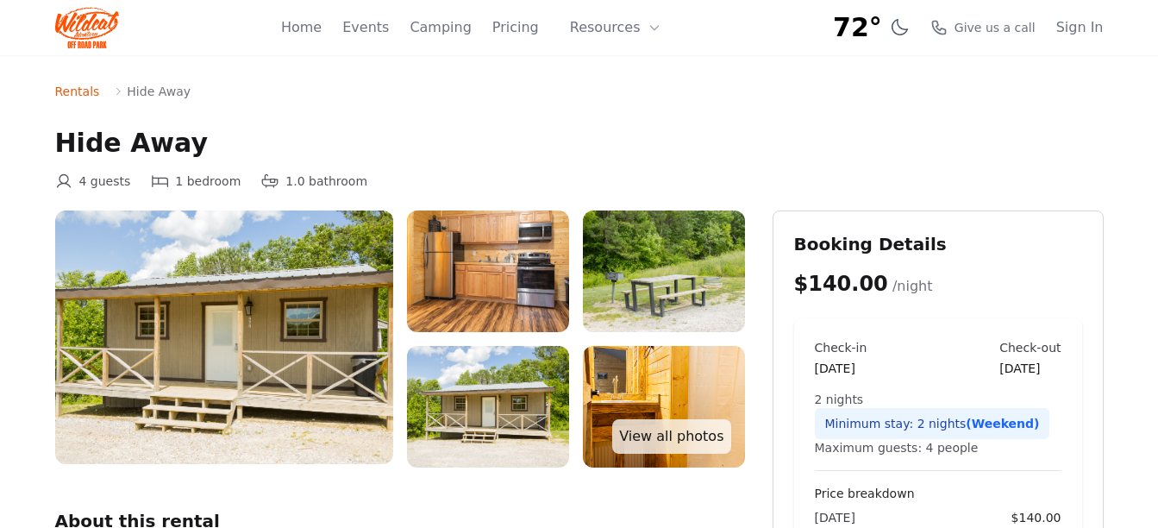
click at [248, 313] on img at bounding box center [224, 337] width 338 height 254
click at [248, 309] on img at bounding box center [224, 337] width 338 height 254
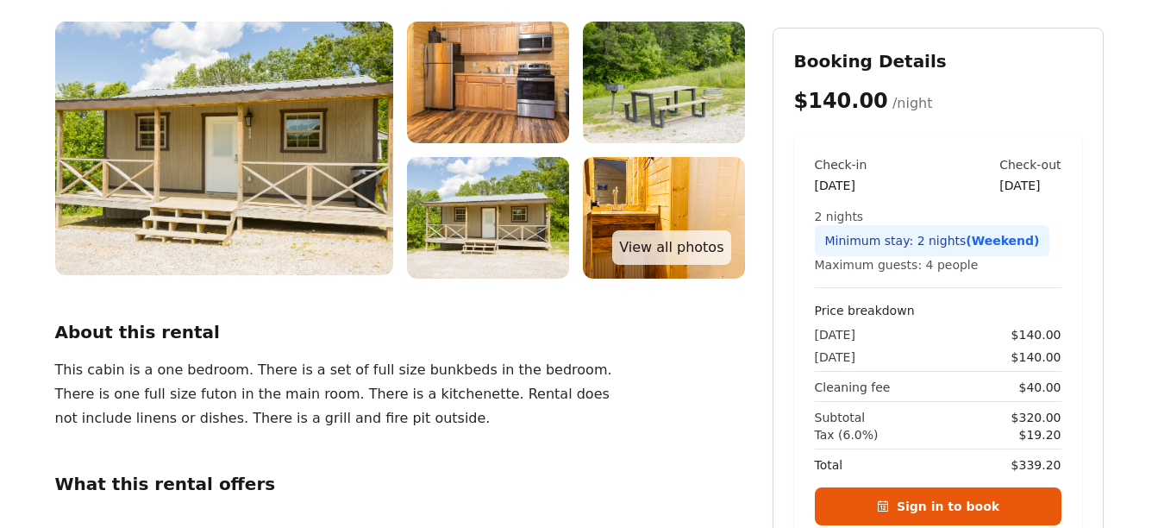
scroll to position [186, 0]
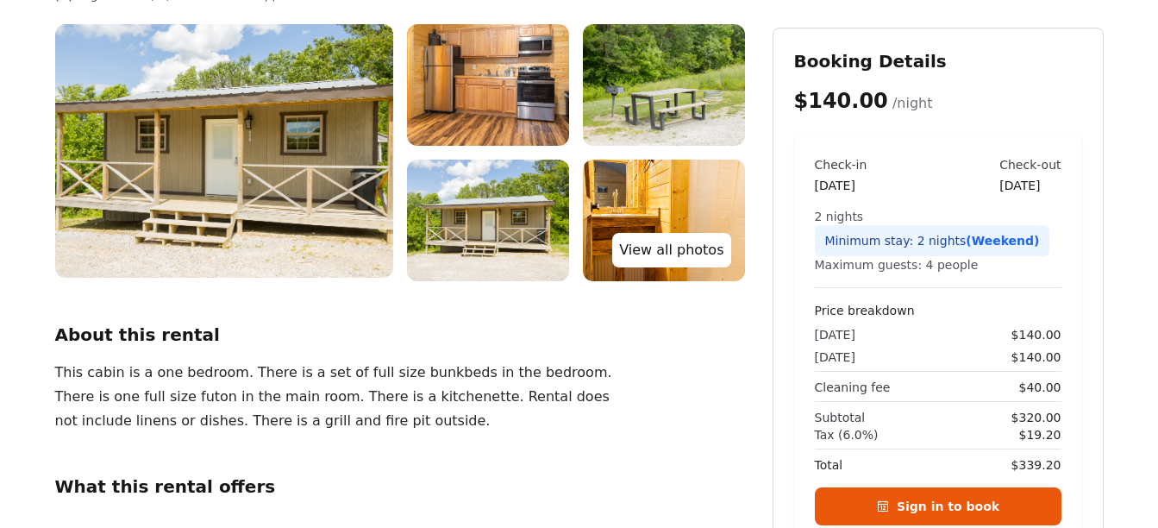
click at [666, 249] on link "View all photos" at bounding box center [671, 250] width 118 height 35
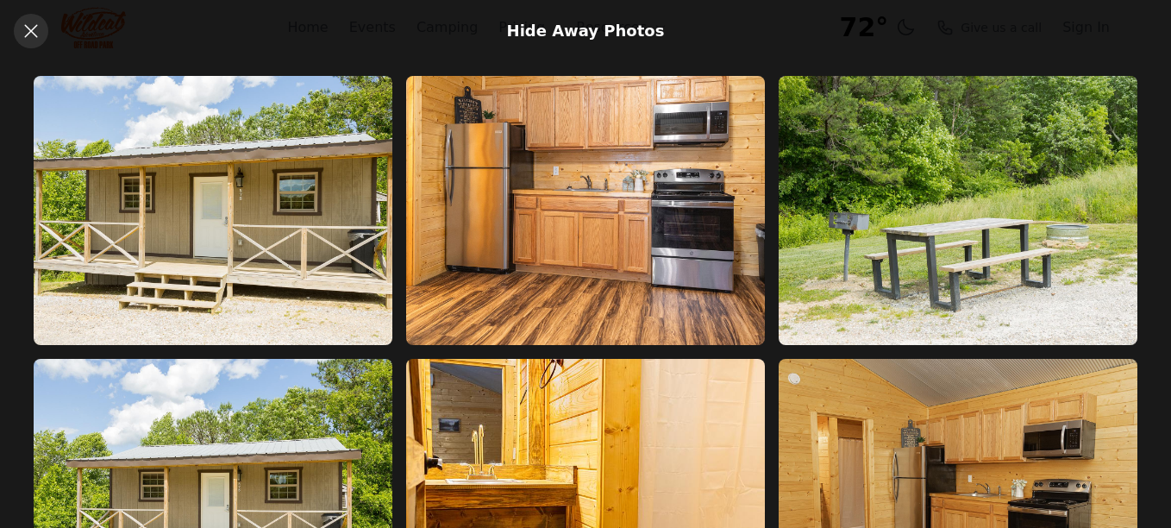
click at [32, 24] on icon at bounding box center [31, 31] width 21 height 21
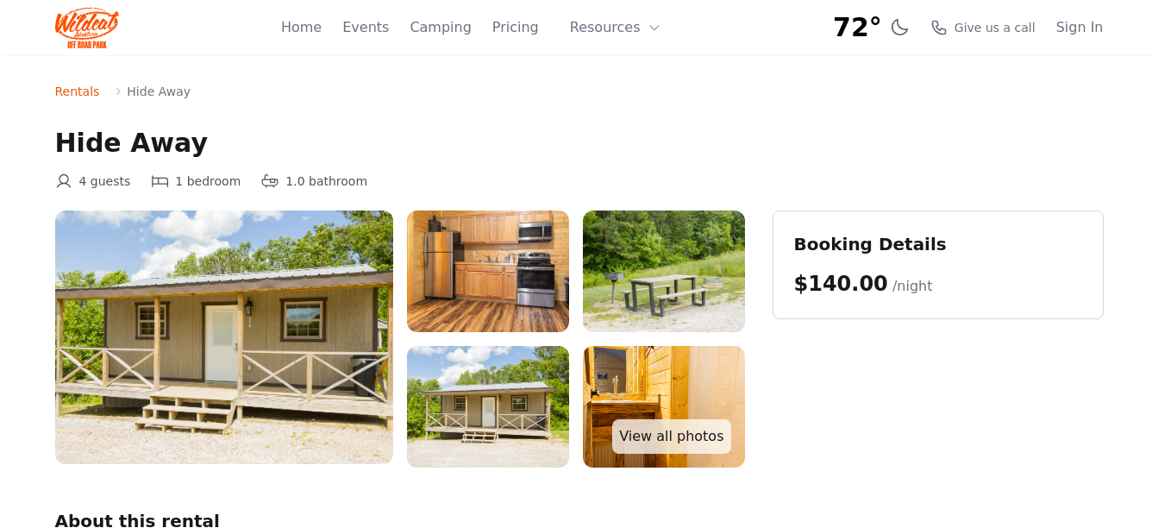
drag, startPoint x: 426, startPoint y: 134, endPoint x: 454, endPoint y: 147, distance: 30.5
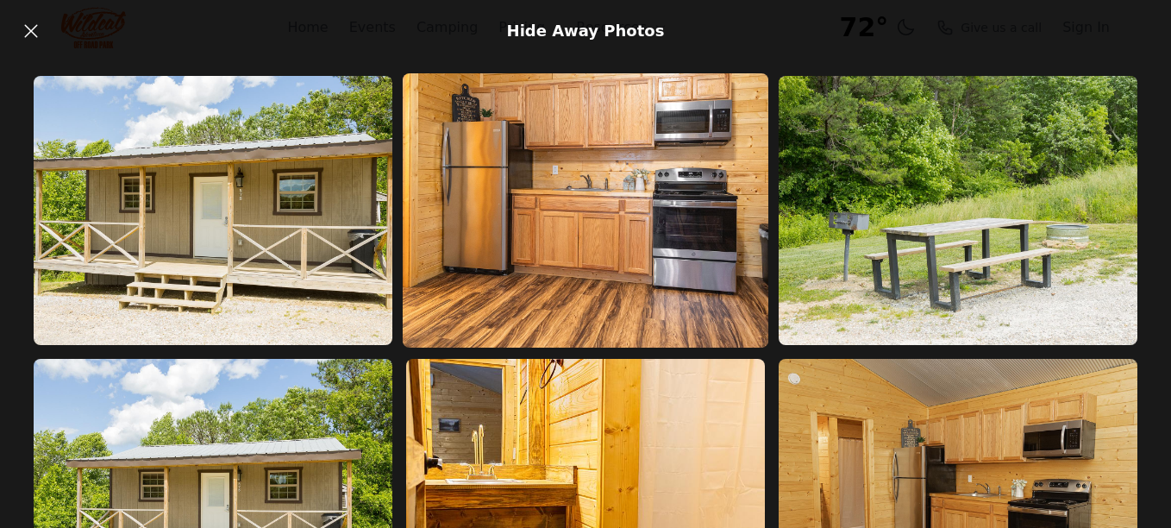
drag, startPoint x: 509, startPoint y: 242, endPoint x: 554, endPoint y: 243, distance: 44.9
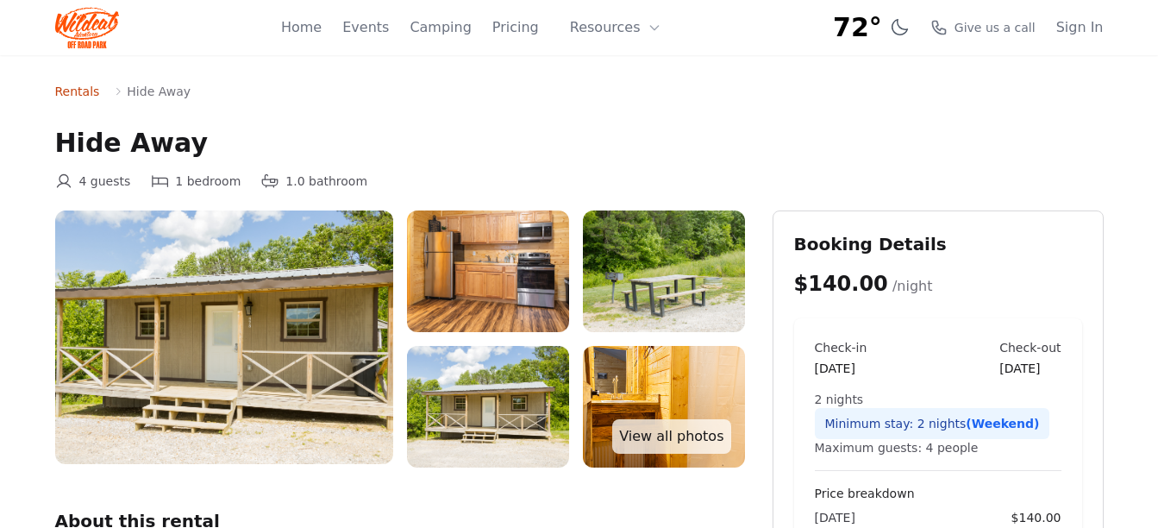
click at [67, 90] on link "Rentals" at bounding box center [77, 91] width 45 height 17
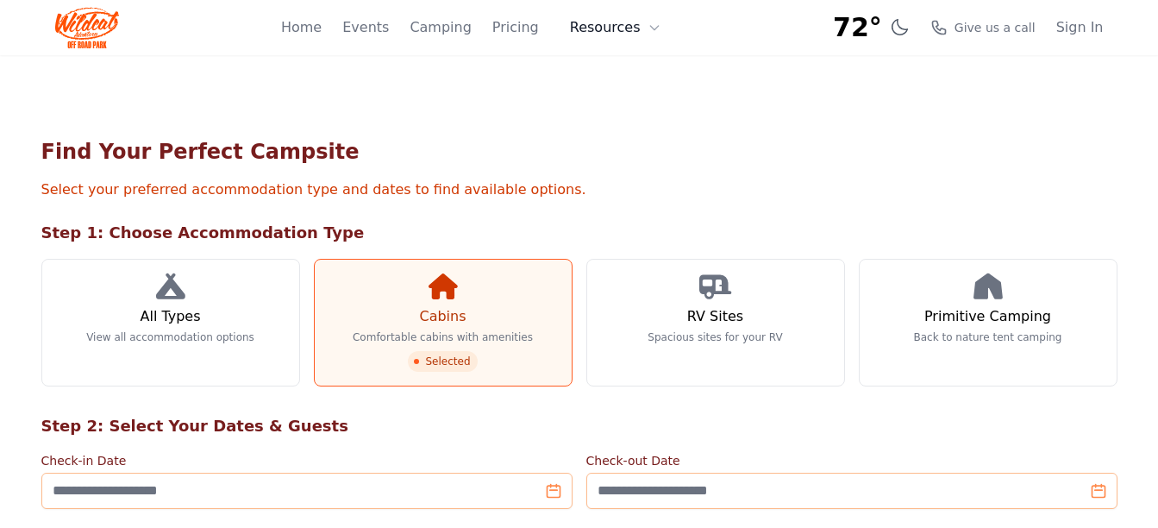
click at [623, 27] on button "Resources" at bounding box center [616, 27] width 112 height 35
click at [630, 75] on link "About" at bounding box center [643, 70] width 166 height 31
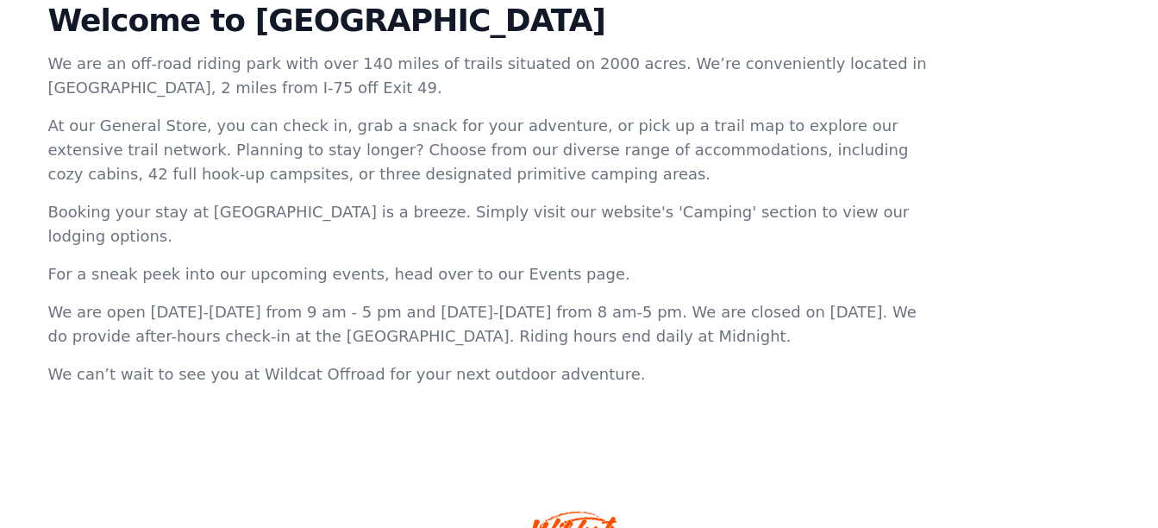
scroll to position [754, 0]
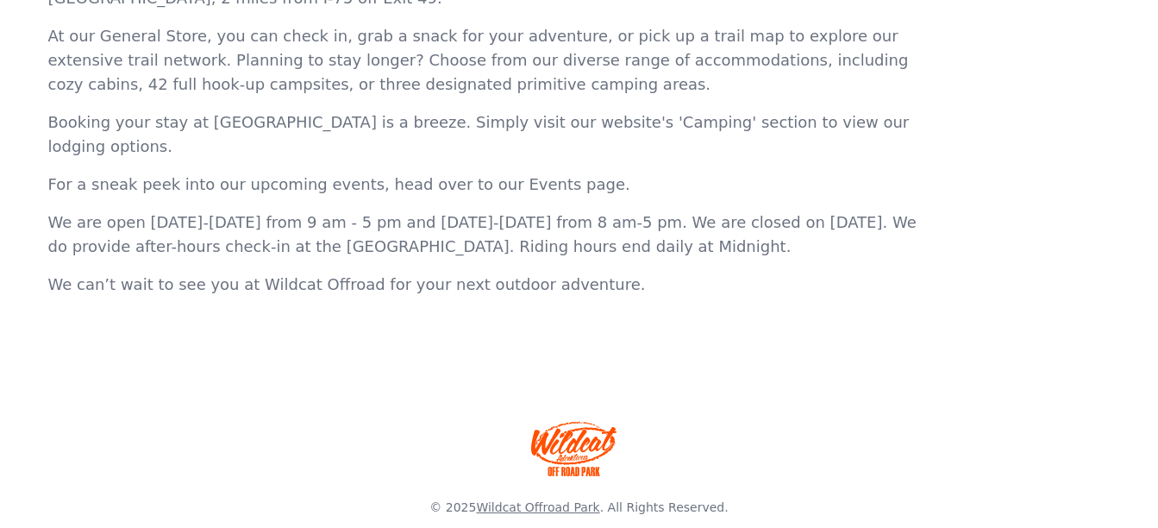
click at [578, 500] on link "Wildcat Offroad Park" at bounding box center [537, 507] width 123 height 14
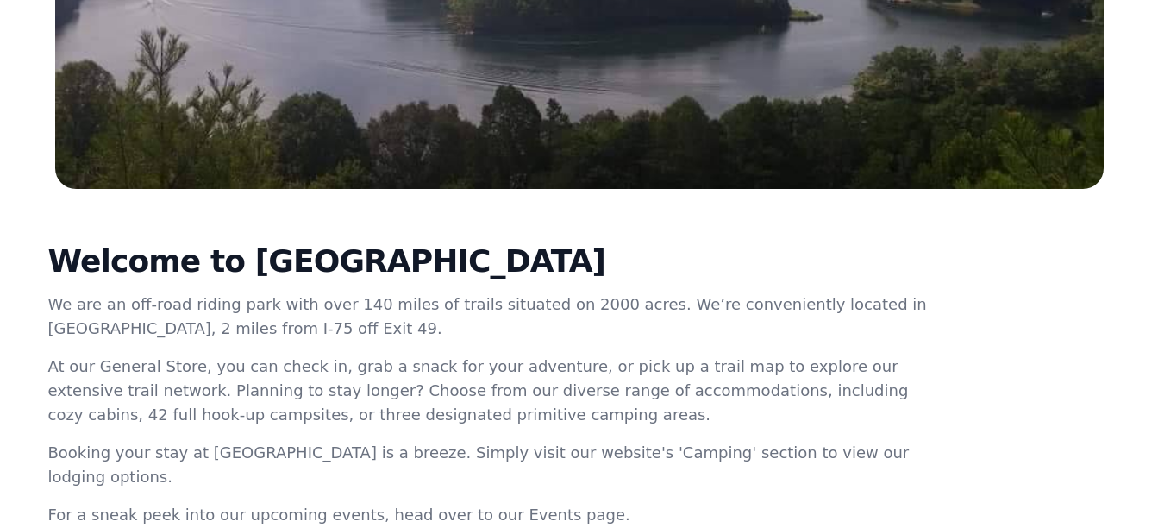
scroll to position [518, 0]
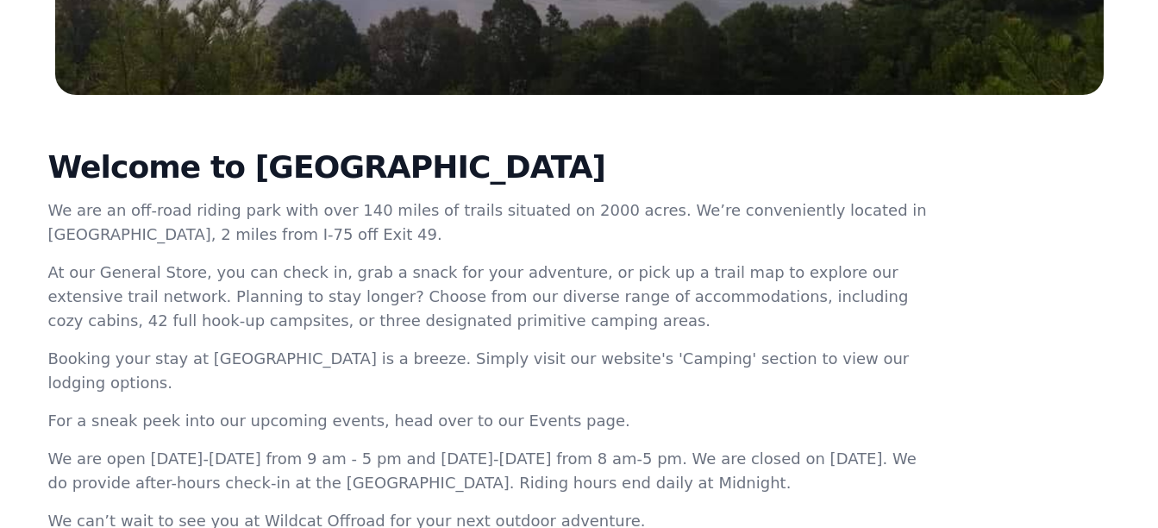
drag, startPoint x: 516, startPoint y: 164, endPoint x: 226, endPoint y: 147, distance: 290.3
click at [226, 150] on h2 "Welcome to [GEOGRAPHIC_DATA]" at bounding box center [489, 167] width 883 height 35
drag, startPoint x: 226, startPoint y: 147, endPoint x: 311, endPoint y: 169, distance: 88.3
copy h2 "Wildcat Offroad Park"
